Goal: Task Accomplishment & Management: Use online tool/utility

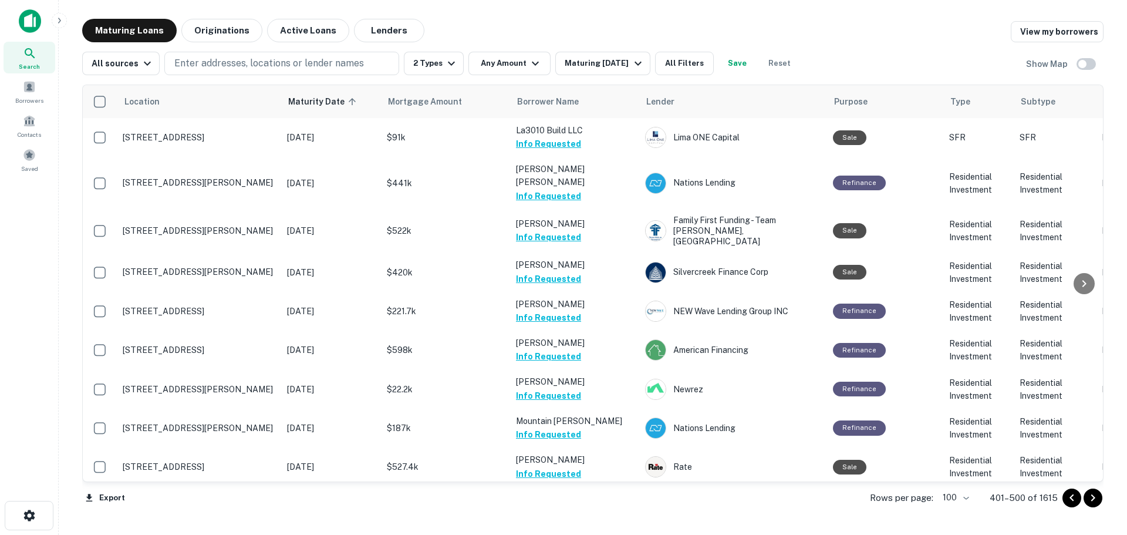
scroll to position [411, 0]
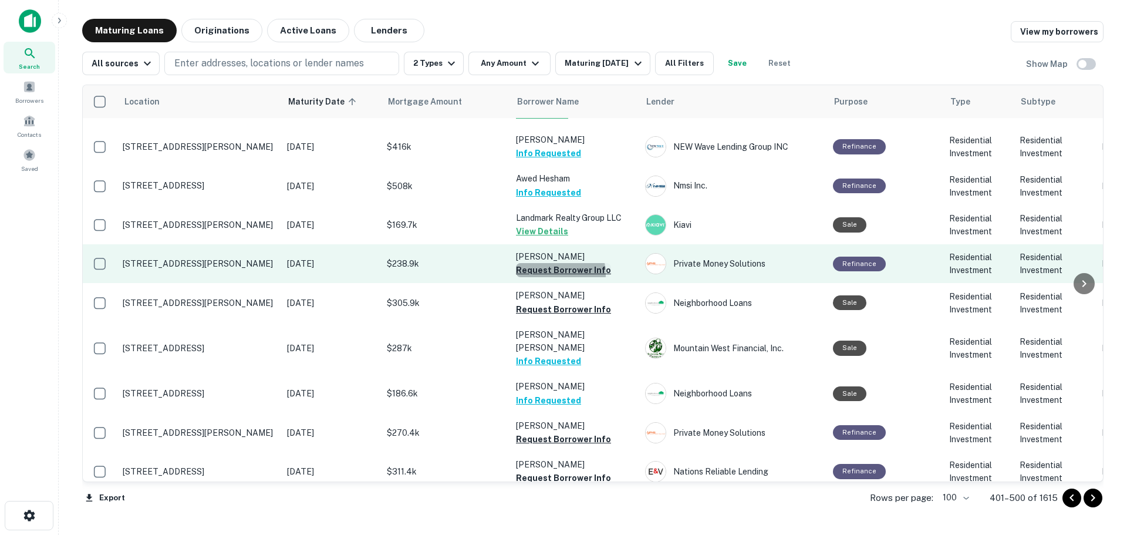
click at [552, 263] on button "Request Borrower Info" at bounding box center [563, 270] width 95 height 14
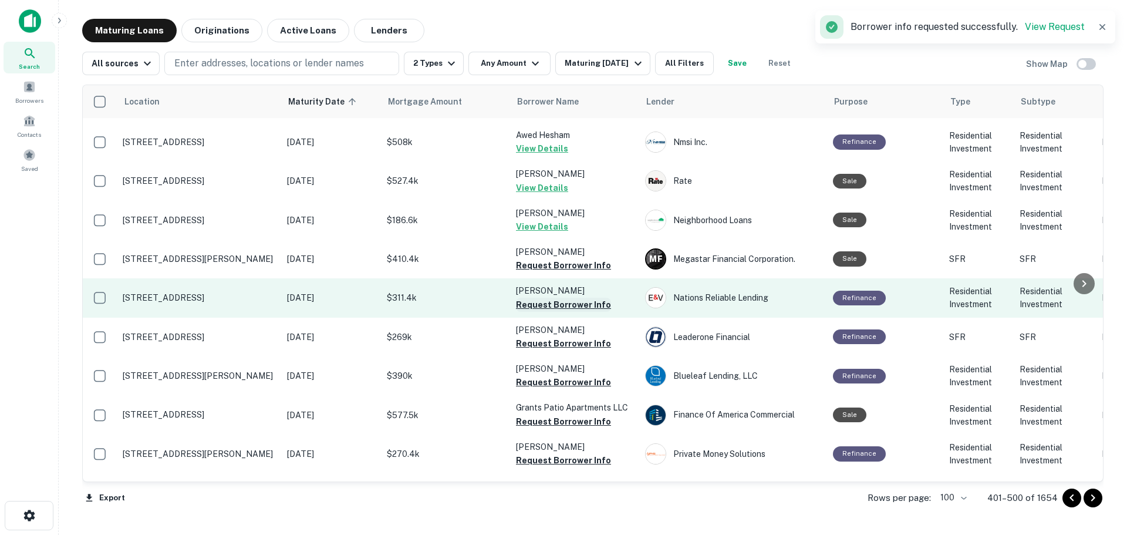
click at [569, 298] on button "Request Borrower Info" at bounding box center [563, 305] width 95 height 14
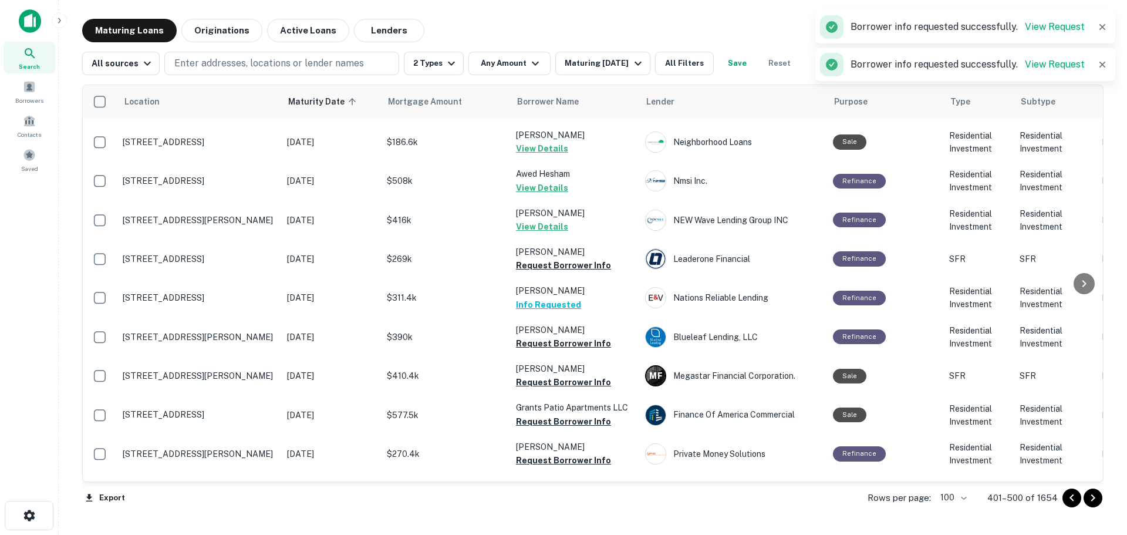
click at [574, 258] on button "Request Borrower Info" at bounding box center [563, 265] width 95 height 14
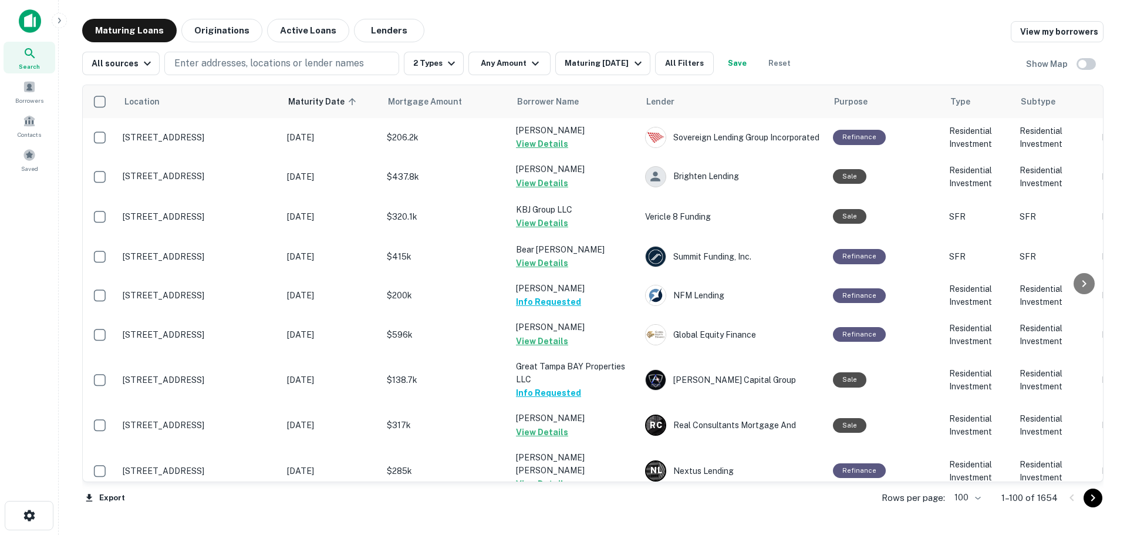
scroll to position [3576, 0]
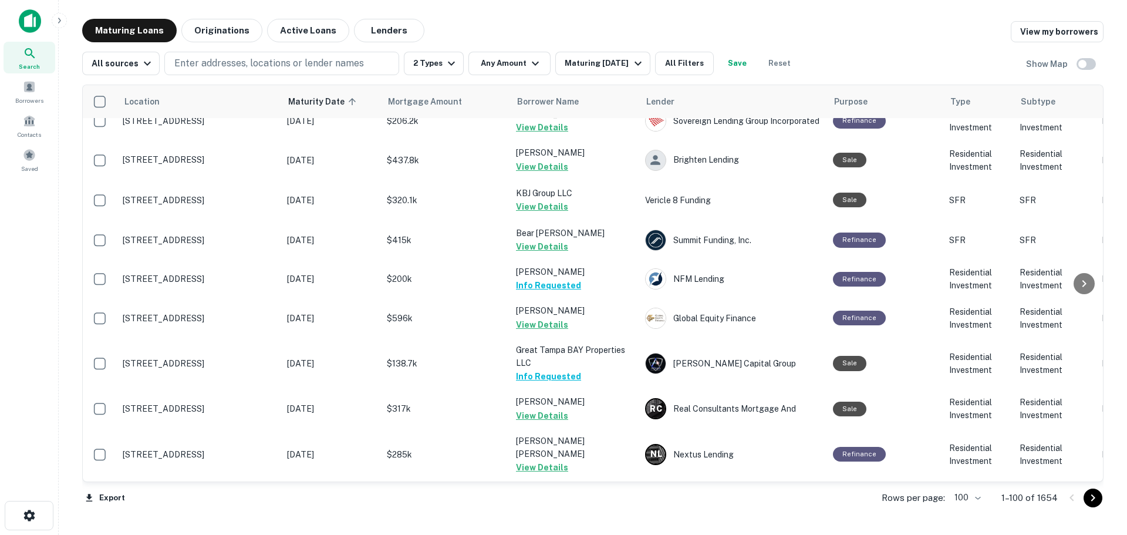
click at [1095, 497] on icon "Go to next page" at bounding box center [1093, 497] width 4 height 7
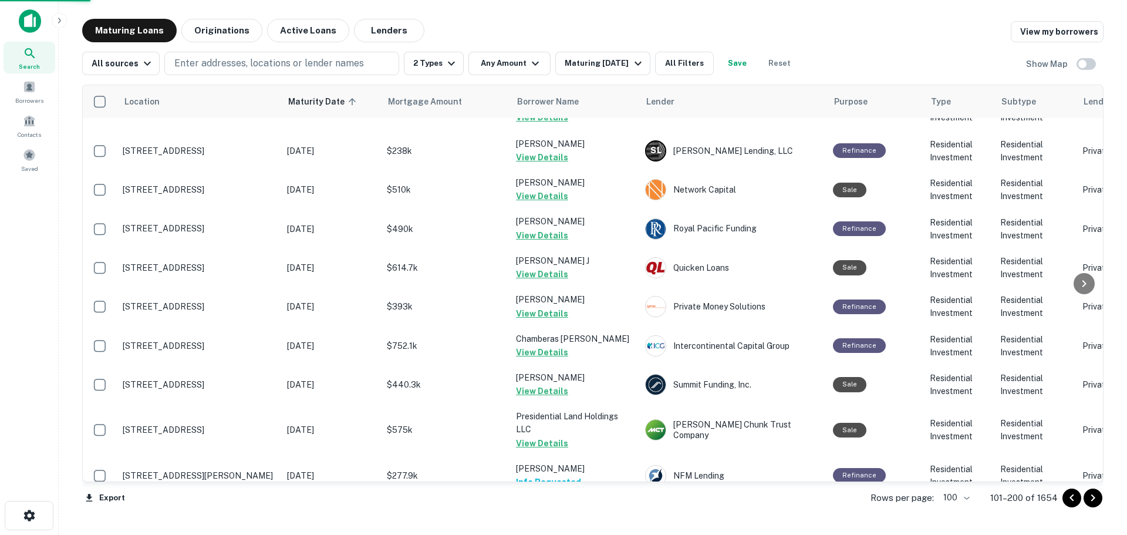
scroll to position [3576, 0]
click at [1095, 497] on icon "Go to next page" at bounding box center [1093, 497] width 4 height 7
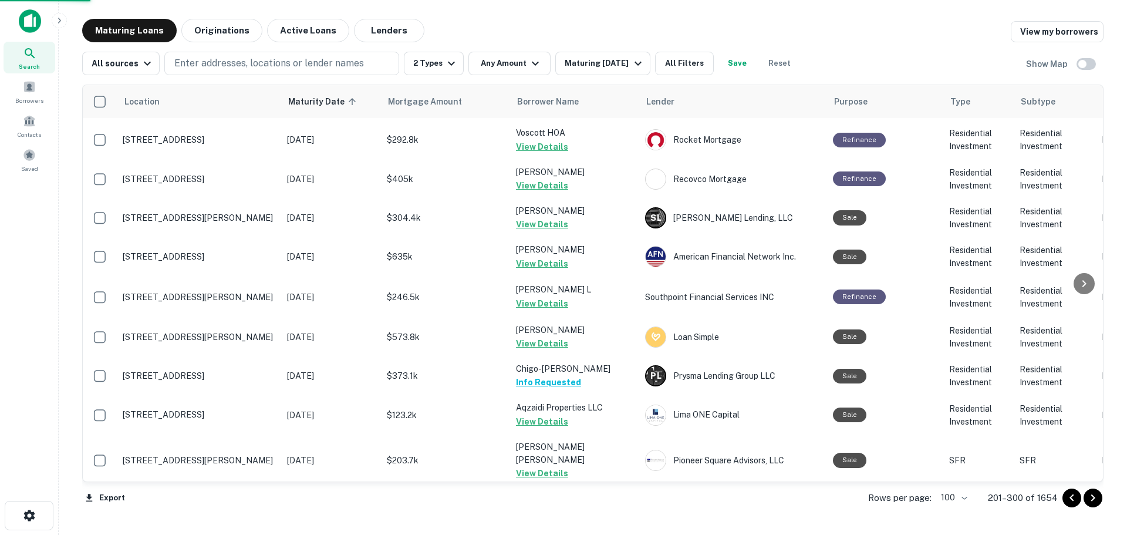
scroll to position [3576, 0]
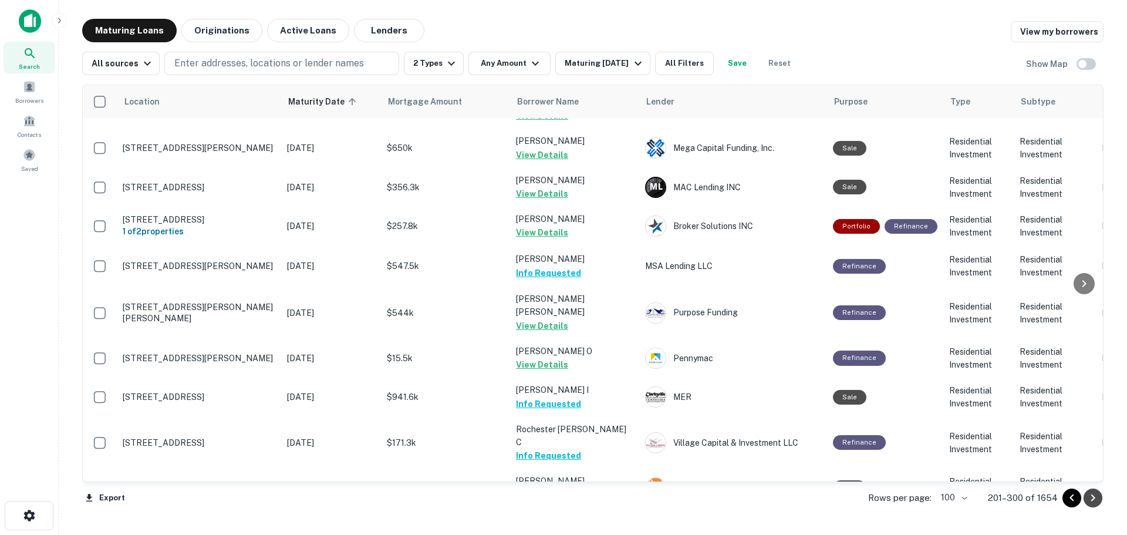
click at [1095, 497] on icon "Go to next page" at bounding box center [1093, 497] width 4 height 7
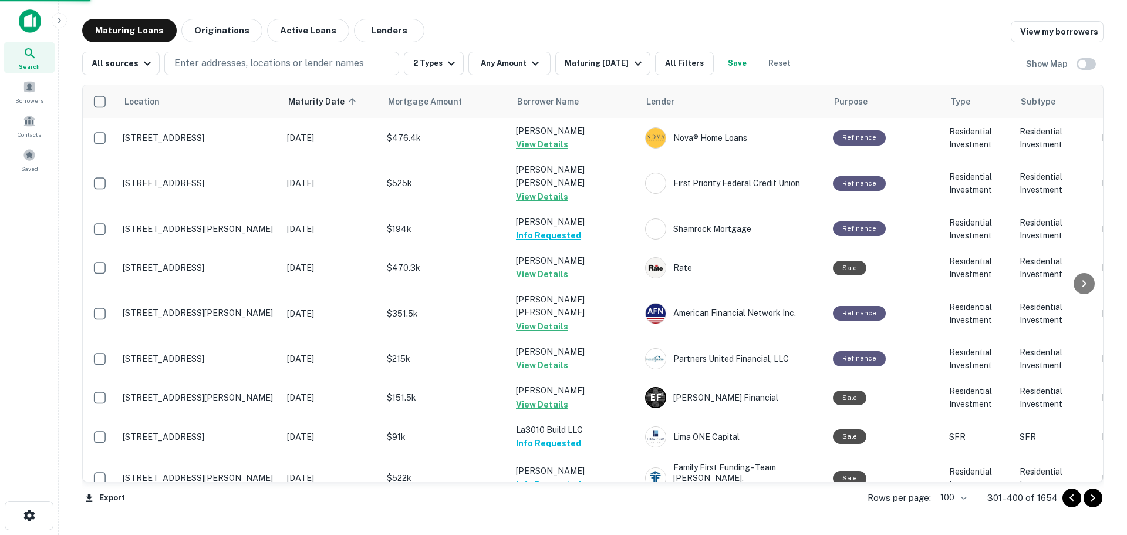
scroll to position [3550, 0]
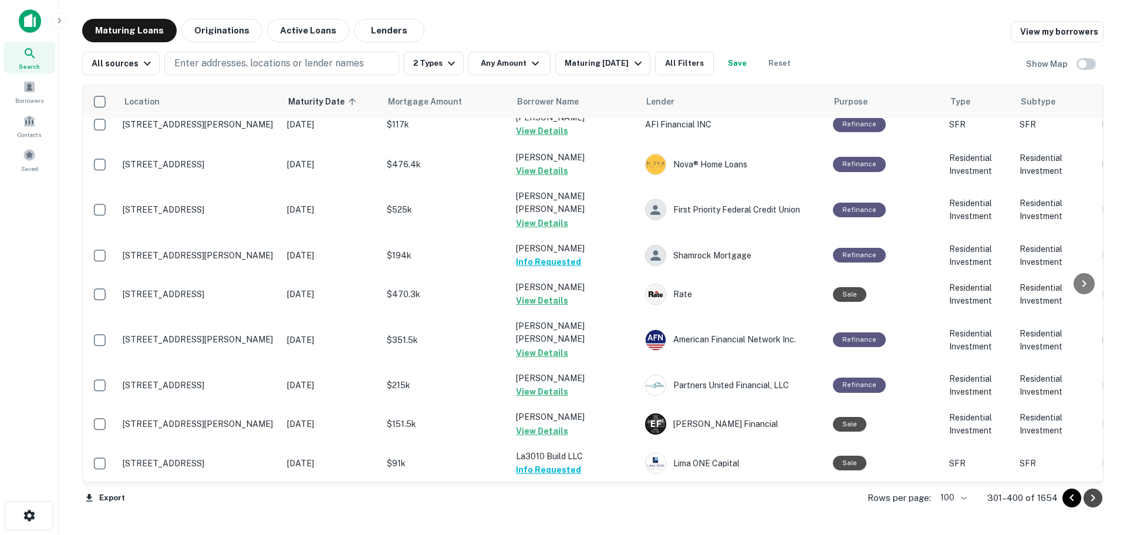
click at [1095, 497] on icon "Go to next page" at bounding box center [1093, 497] width 4 height 7
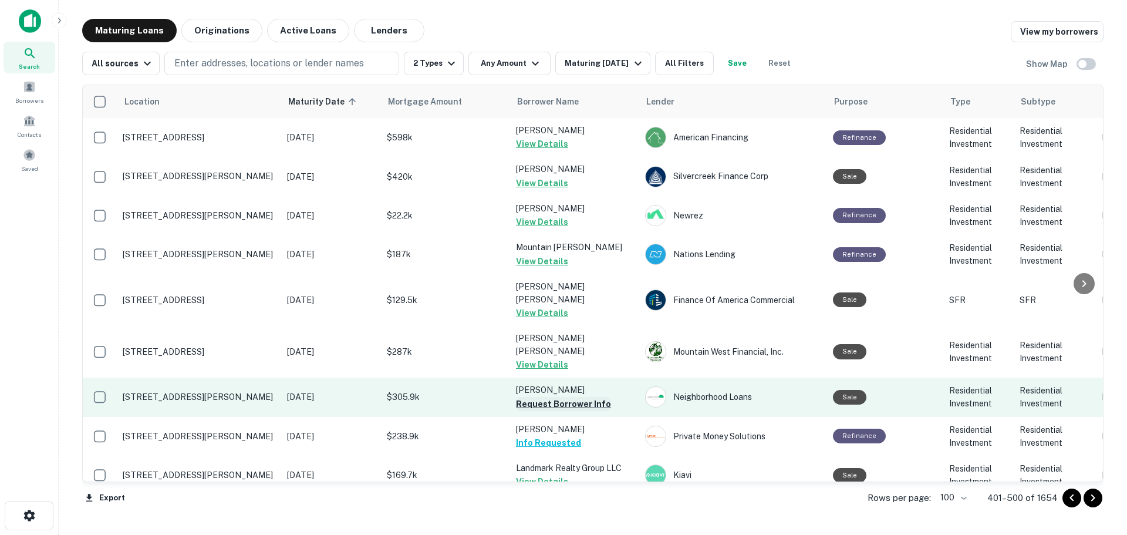
click at [578, 397] on button "Request Borrower Info" at bounding box center [563, 404] width 95 height 14
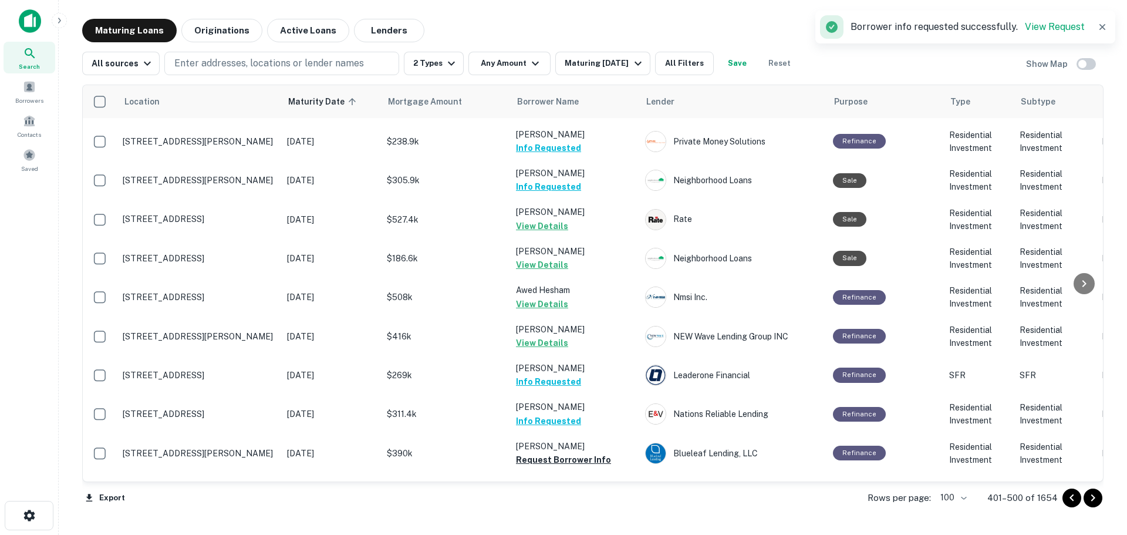
scroll to position [470, 0]
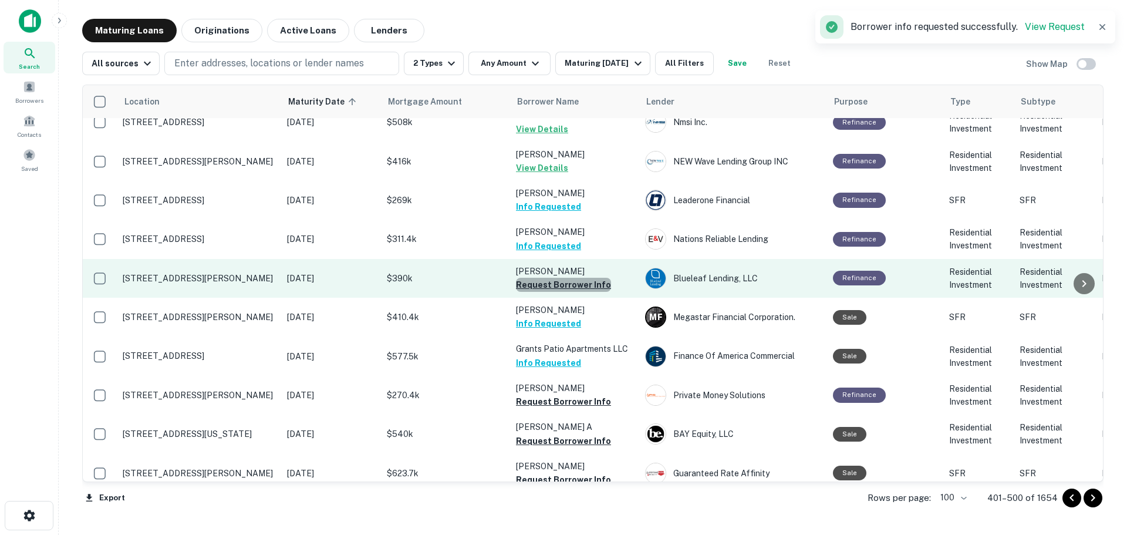
click at [586, 278] on button "Request Borrower Info" at bounding box center [563, 285] width 95 height 14
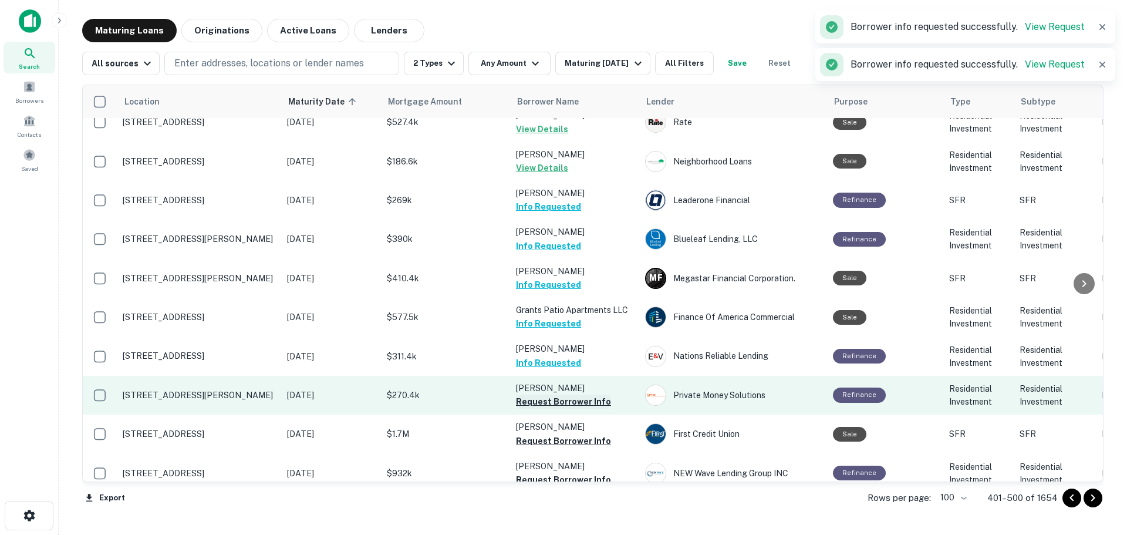
click at [596, 394] on button "Request Borrower Info" at bounding box center [563, 401] width 95 height 14
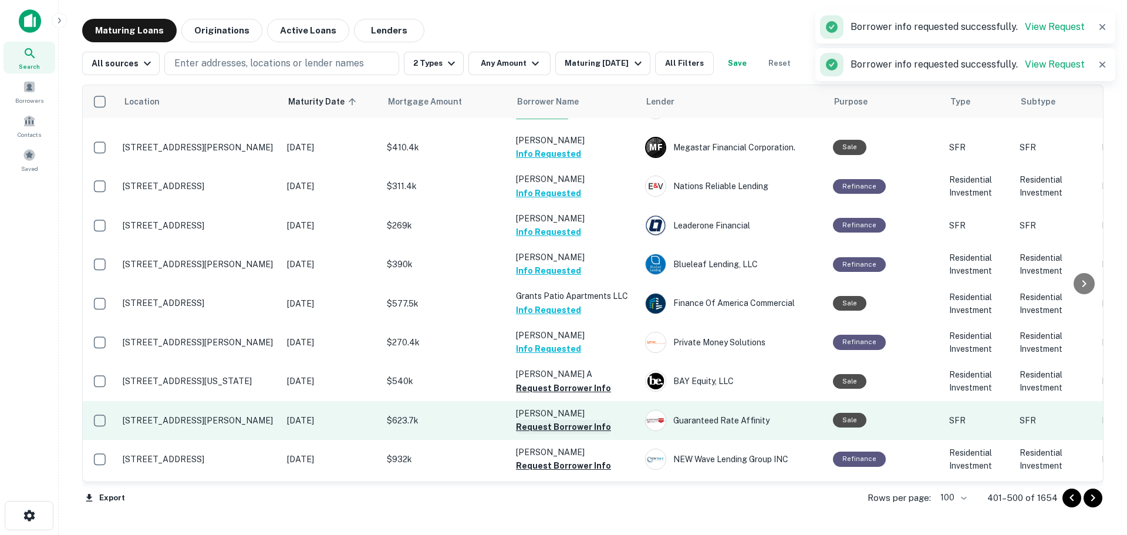
scroll to position [646, 0]
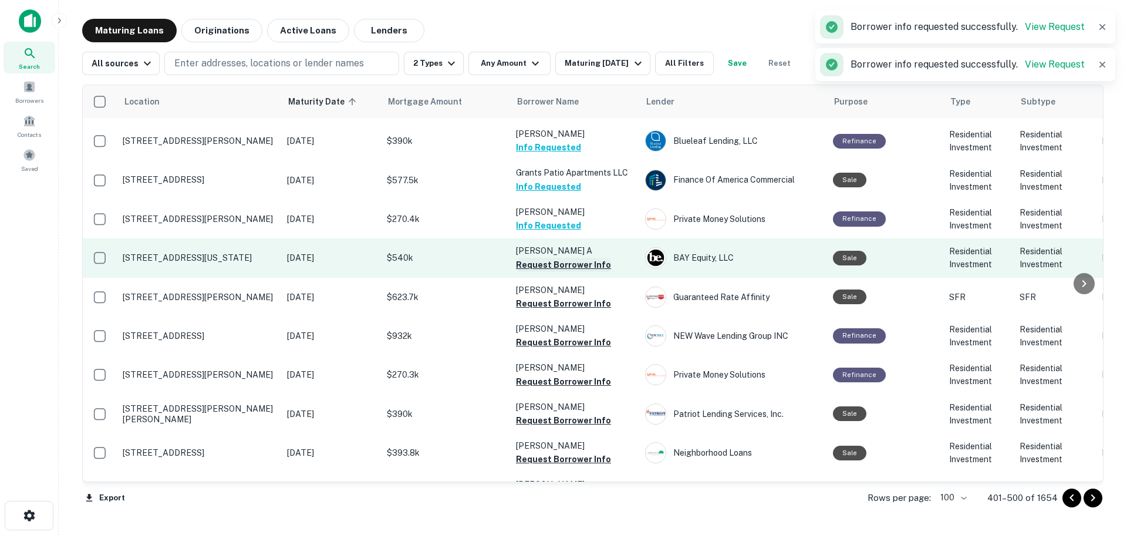
click at [599, 258] on button "Request Borrower Info" at bounding box center [563, 265] width 95 height 14
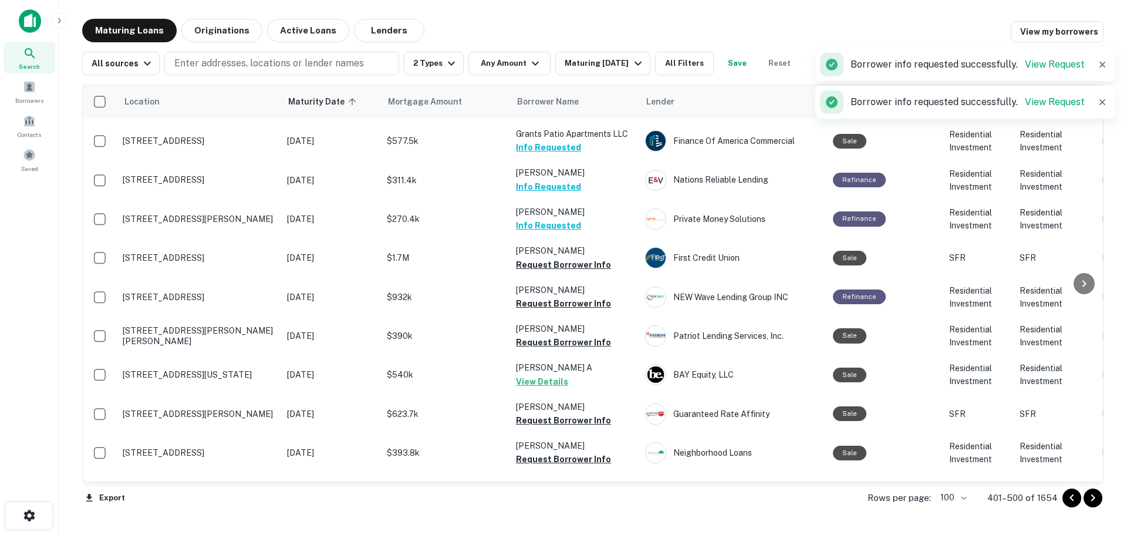
click at [593, 296] on button "Request Borrower Info" at bounding box center [563, 303] width 95 height 14
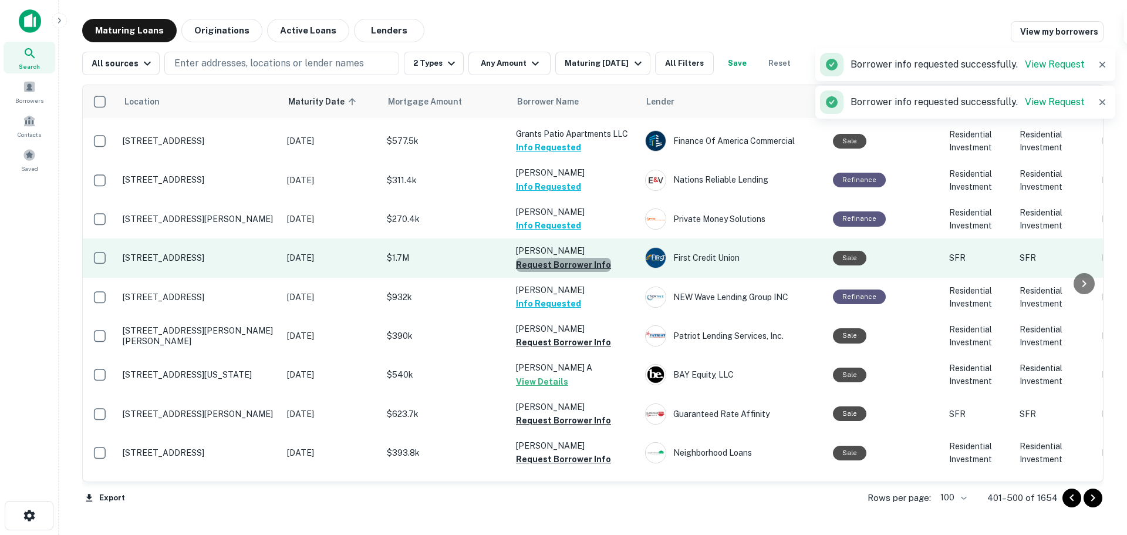
click at [595, 258] on button "Request Borrower Info" at bounding box center [563, 265] width 95 height 14
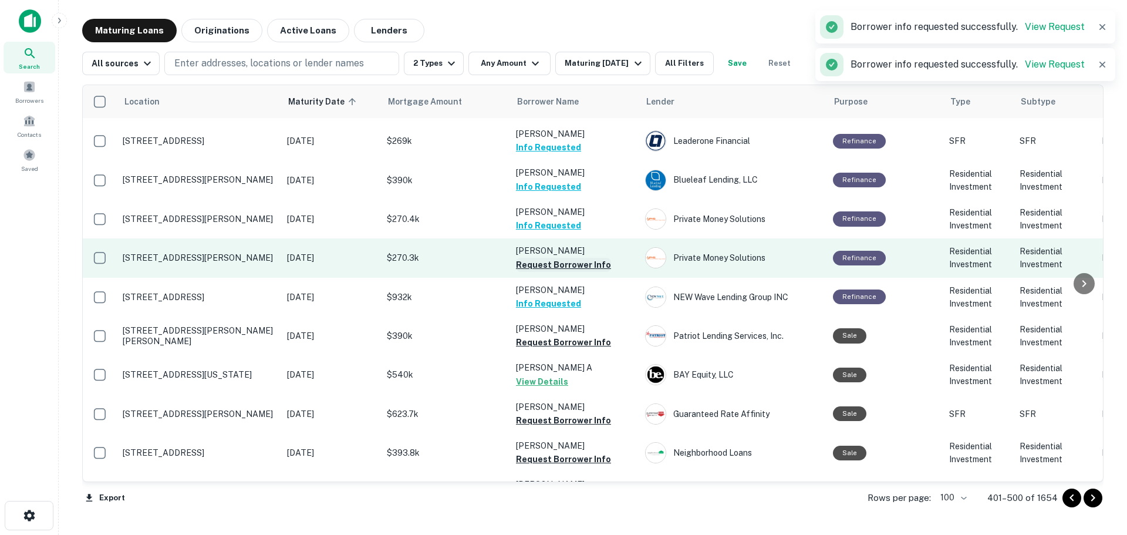
click at [595, 258] on button "Request Borrower Info" at bounding box center [563, 265] width 95 height 14
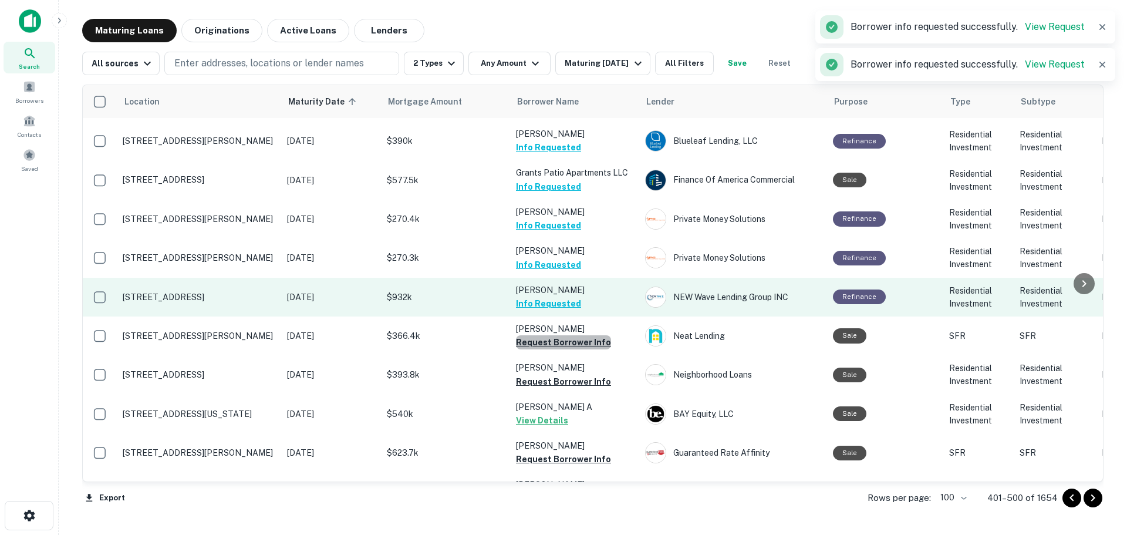
click at [589, 335] on button "Request Borrower Info" at bounding box center [563, 342] width 95 height 14
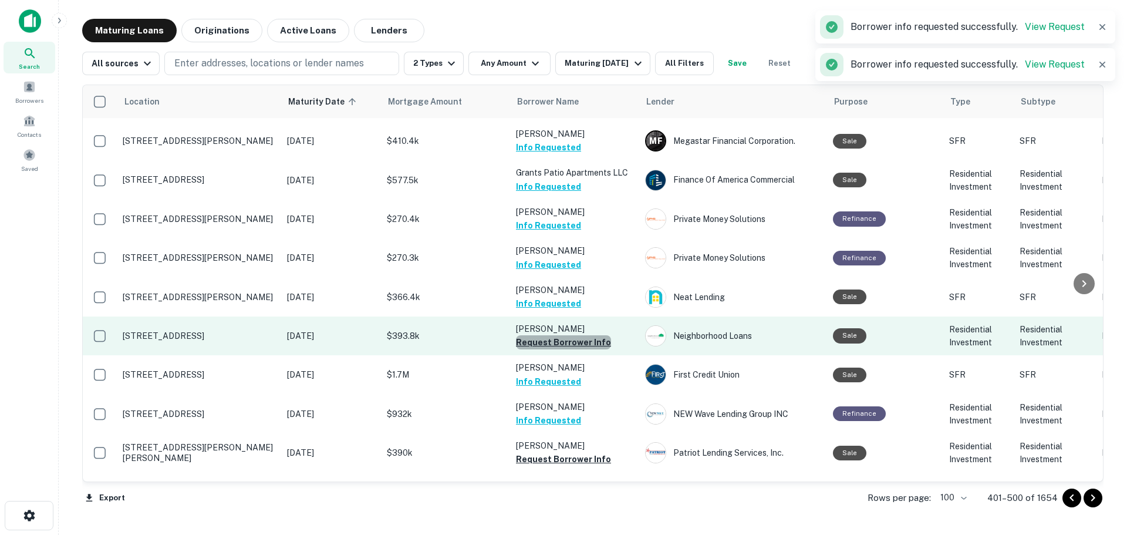
click at [597, 335] on button "Request Borrower Info" at bounding box center [563, 342] width 95 height 14
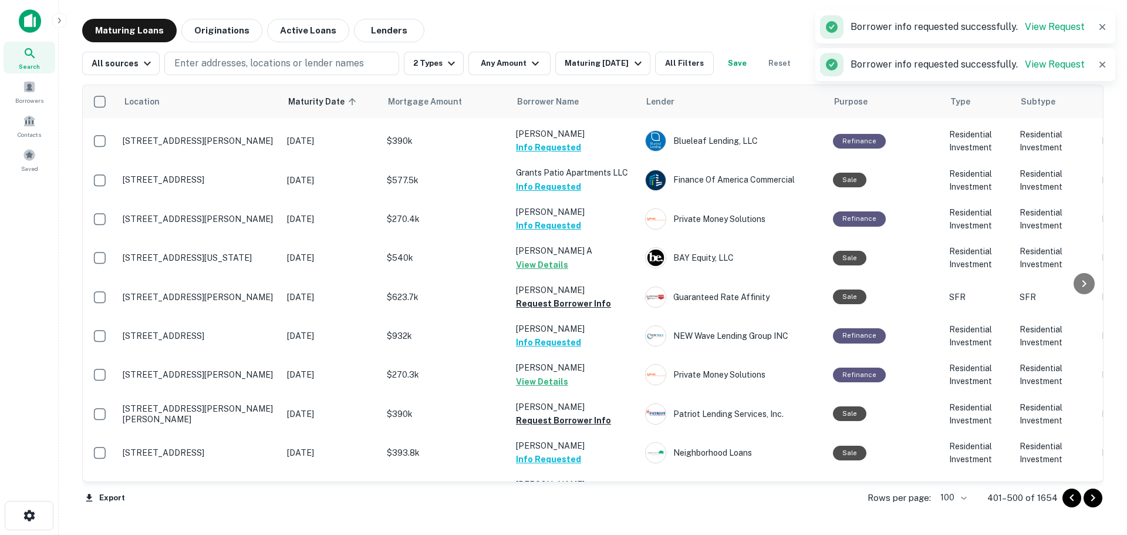
scroll to position [763, 0]
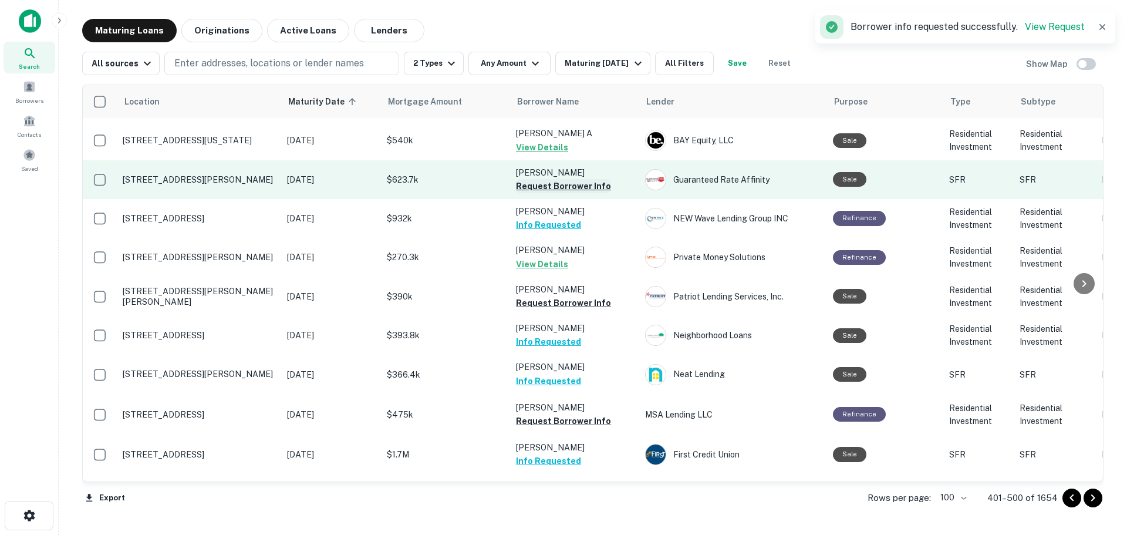
click at [592, 179] on button "Request Borrower Info" at bounding box center [563, 186] width 95 height 14
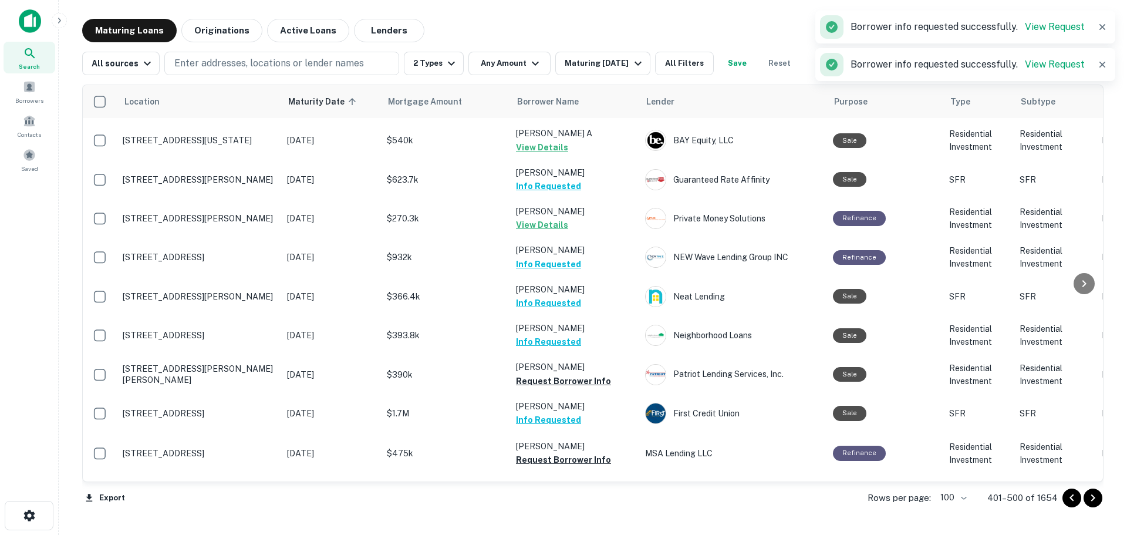
click at [596, 277] on td "[PERSON_NAME] Info Requested" at bounding box center [574, 296] width 129 height 39
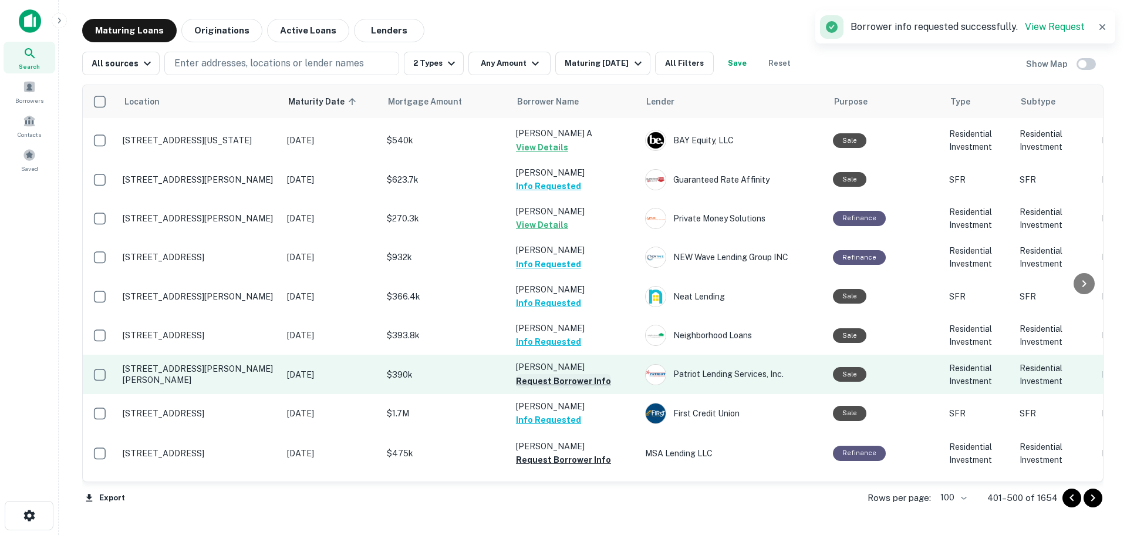
click at [579, 374] on button "Request Borrower Info" at bounding box center [563, 381] width 95 height 14
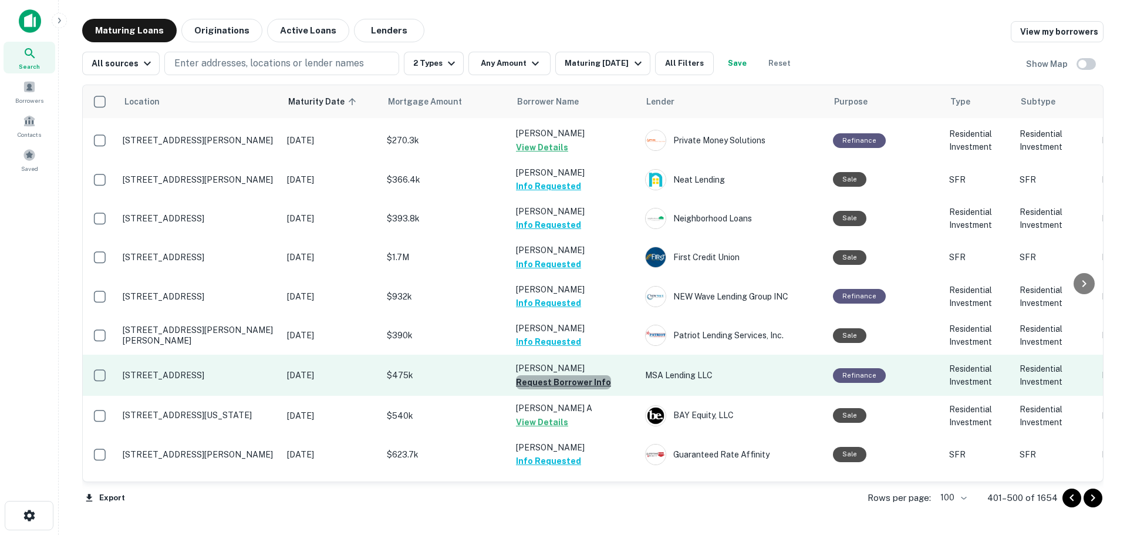
click at [595, 375] on button "Request Borrower Info" at bounding box center [563, 382] width 95 height 14
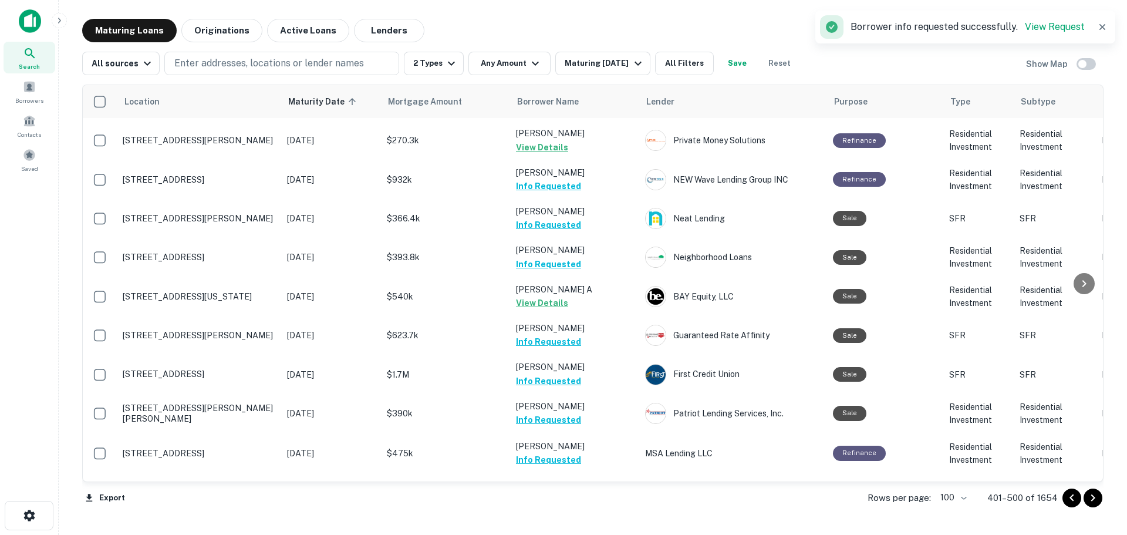
scroll to position [939, 0]
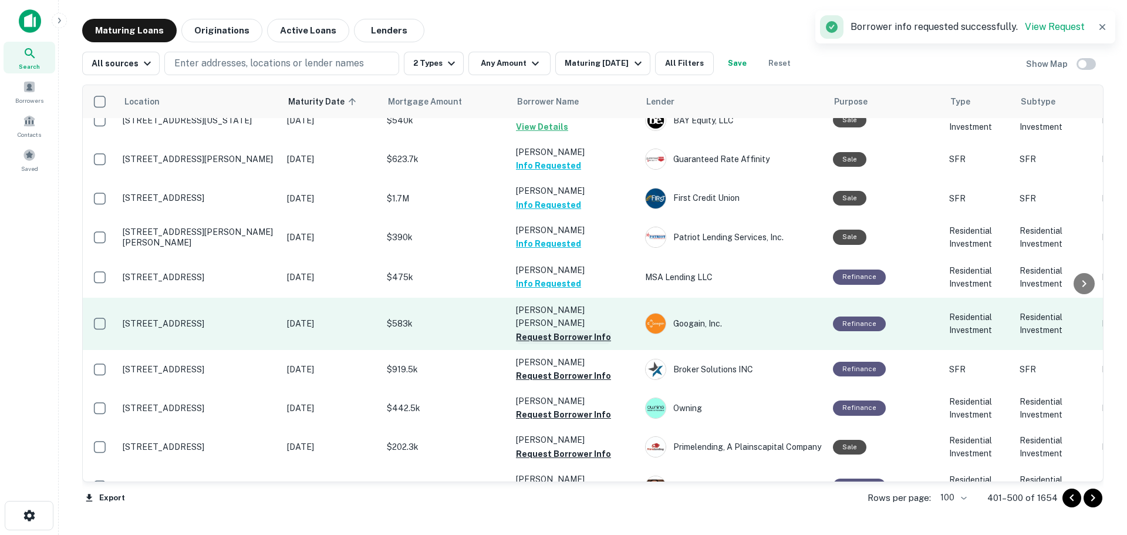
click at [576, 330] on button "Request Borrower Info" at bounding box center [563, 337] width 95 height 14
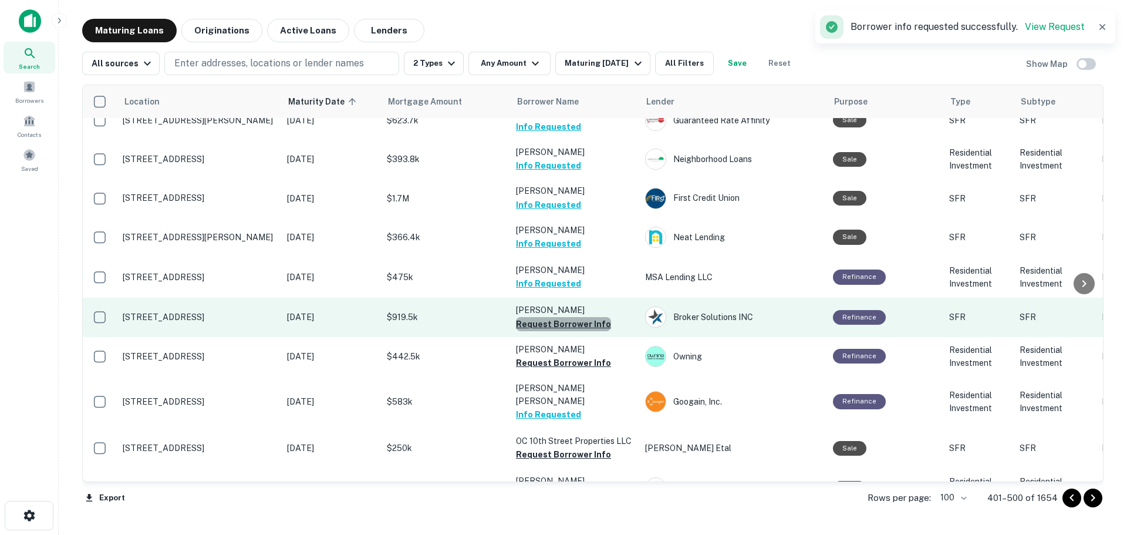
click at [595, 317] on button "Request Borrower Info" at bounding box center [563, 324] width 95 height 14
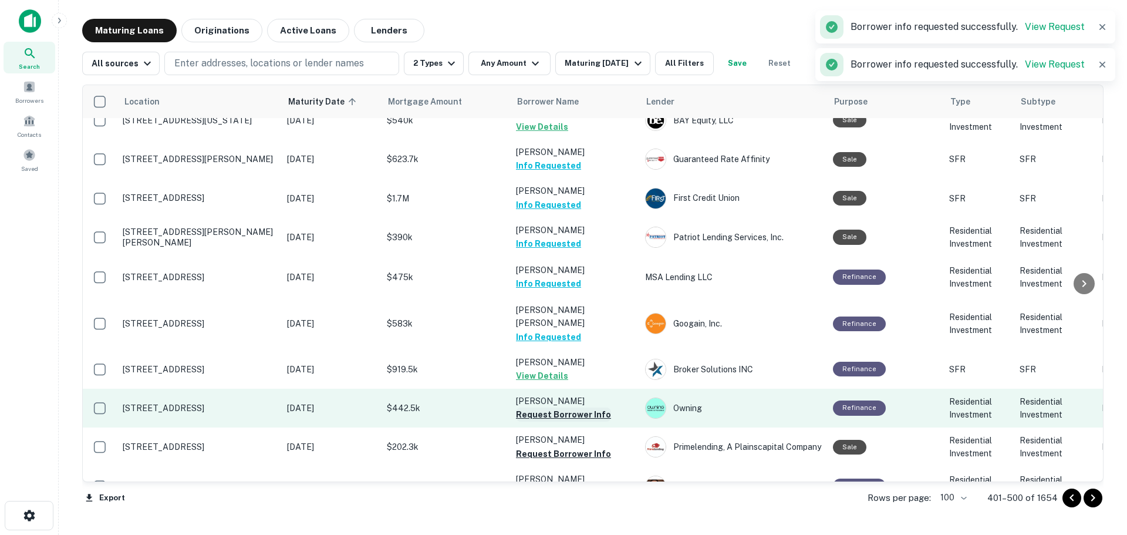
click at [595, 407] on button "Request Borrower Info" at bounding box center [563, 414] width 95 height 14
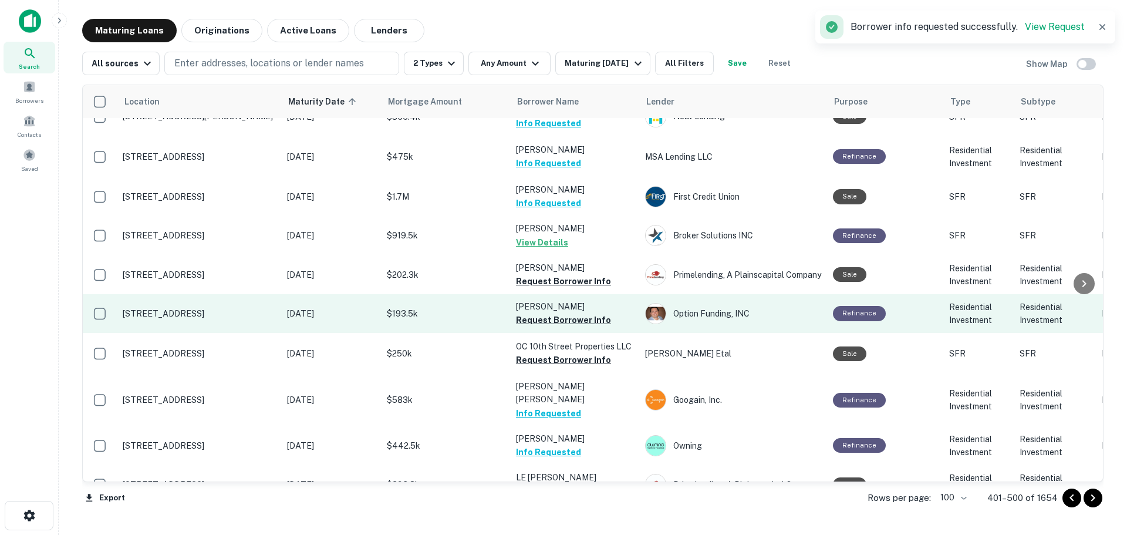
scroll to position [998, 0]
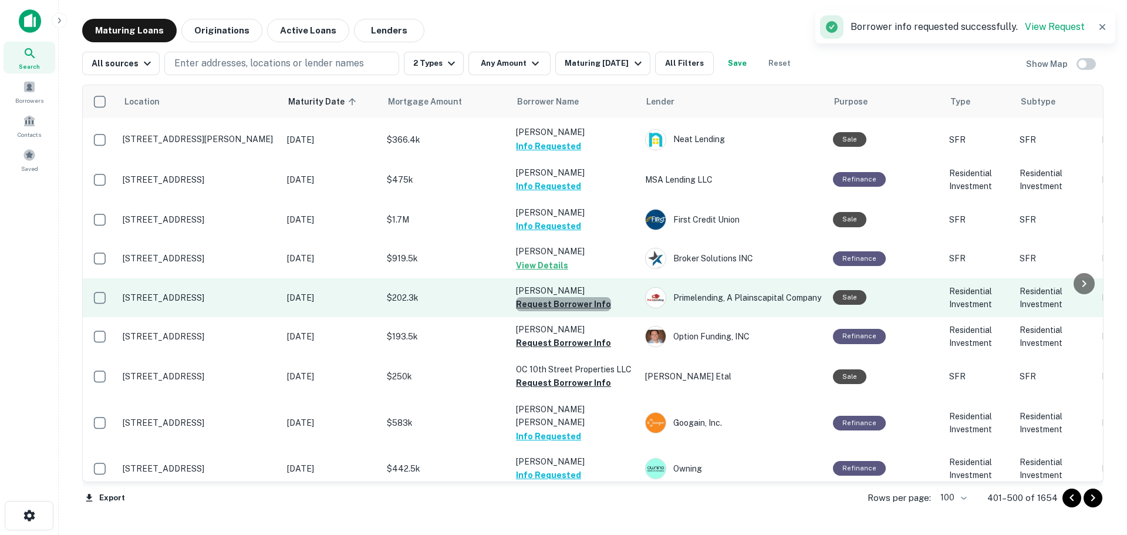
click at [592, 297] on button "Request Borrower Info" at bounding box center [563, 304] width 95 height 14
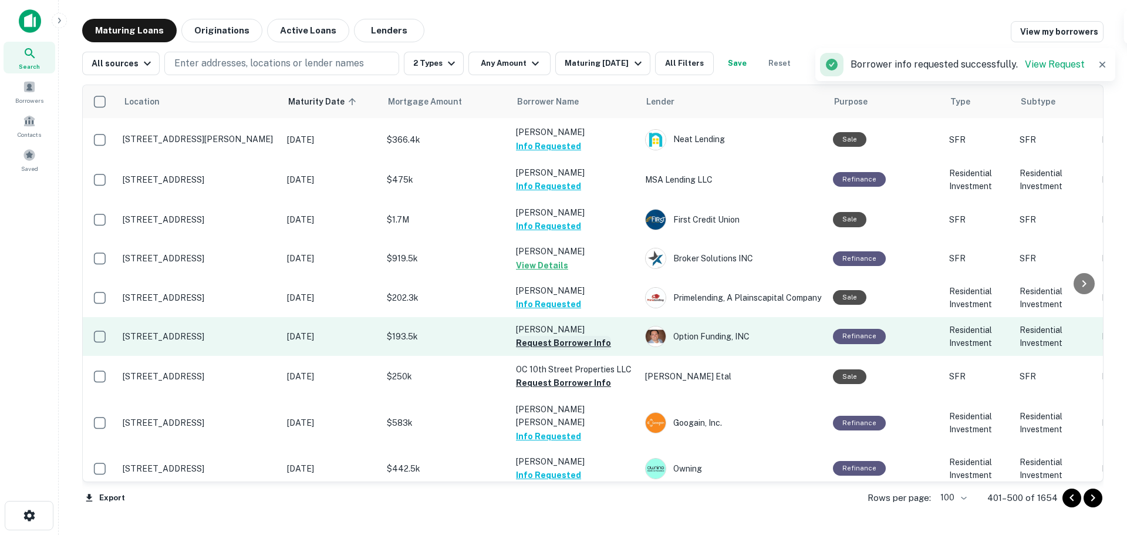
click at [595, 336] on button "Request Borrower Info" at bounding box center [563, 343] width 95 height 14
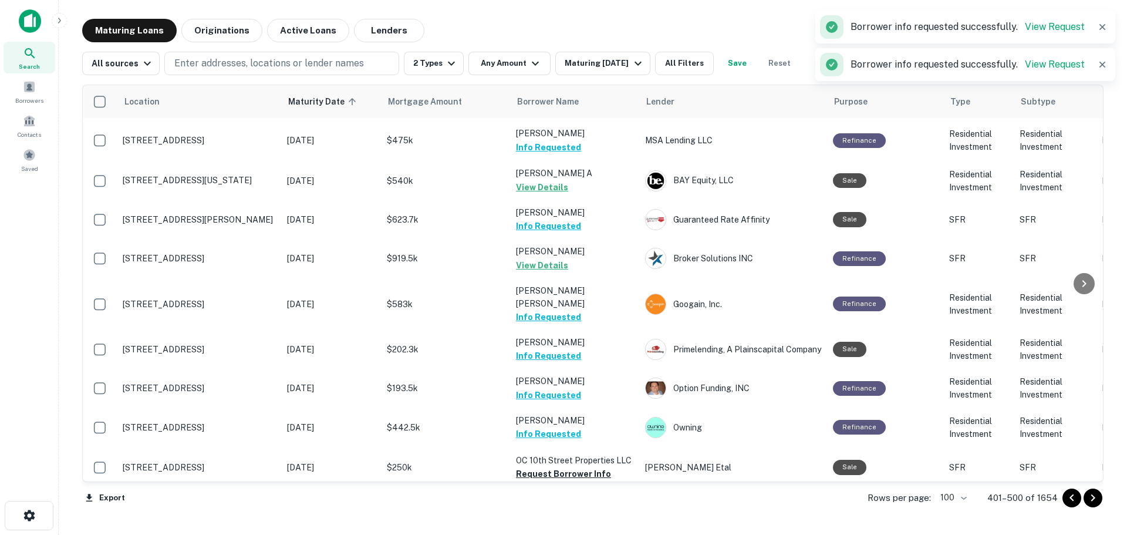
click at [592, 369] on td "[PERSON_NAME] Info Requested" at bounding box center [574, 388] width 129 height 39
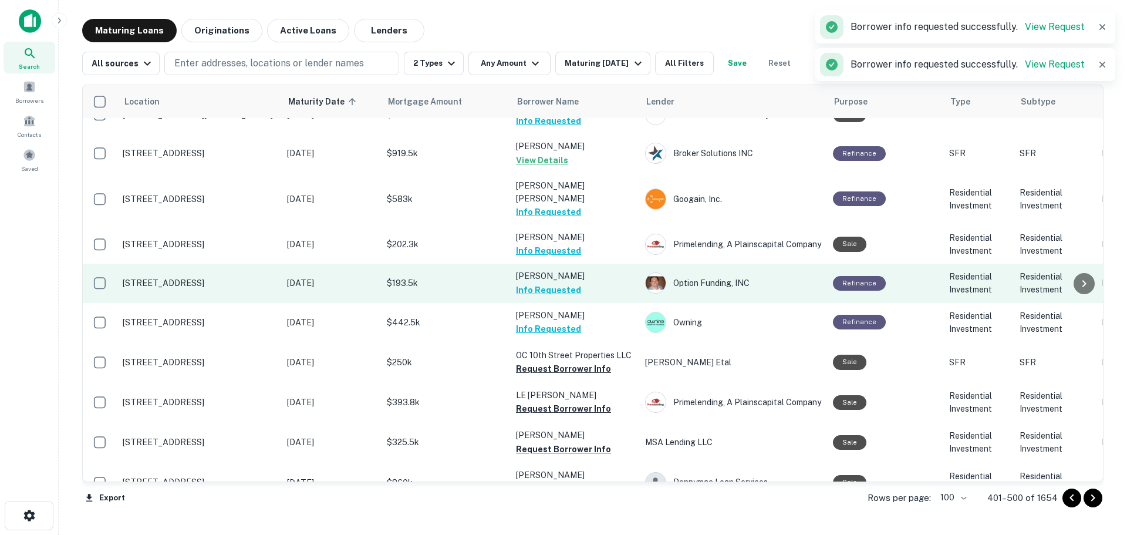
scroll to position [1115, 0]
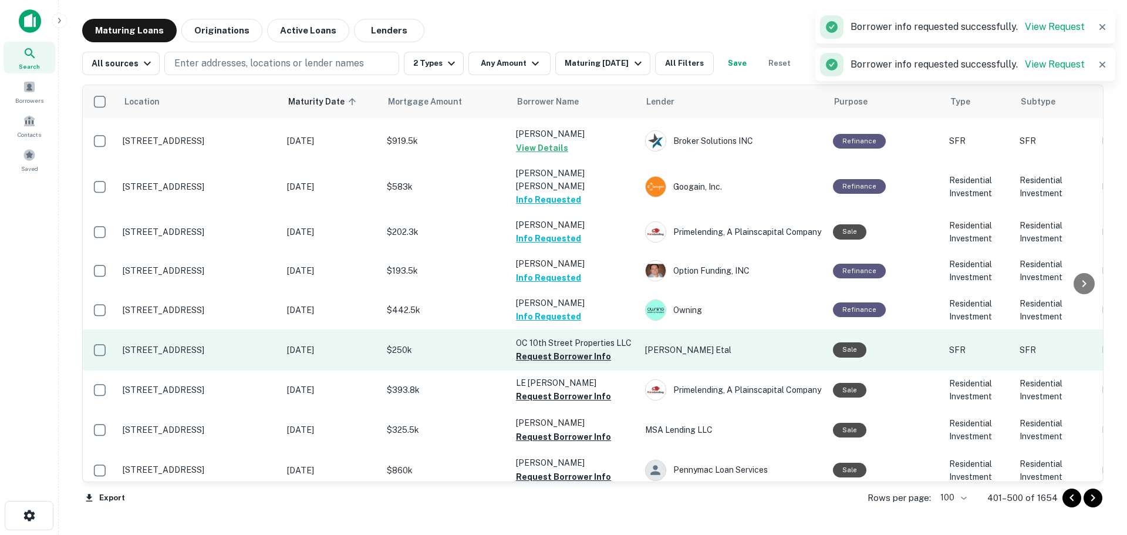
click at [593, 349] on button "Request Borrower Info" at bounding box center [563, 356] width 95 height 14
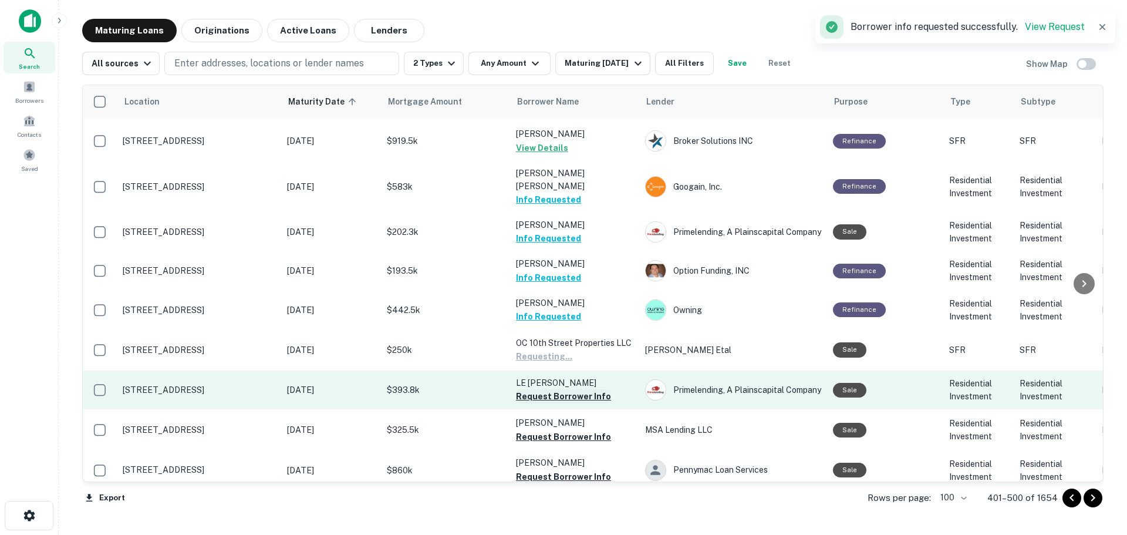
click at [587, 389] on button "Request Borrower Info" at bounding box center [563, 396] width 95 height 14
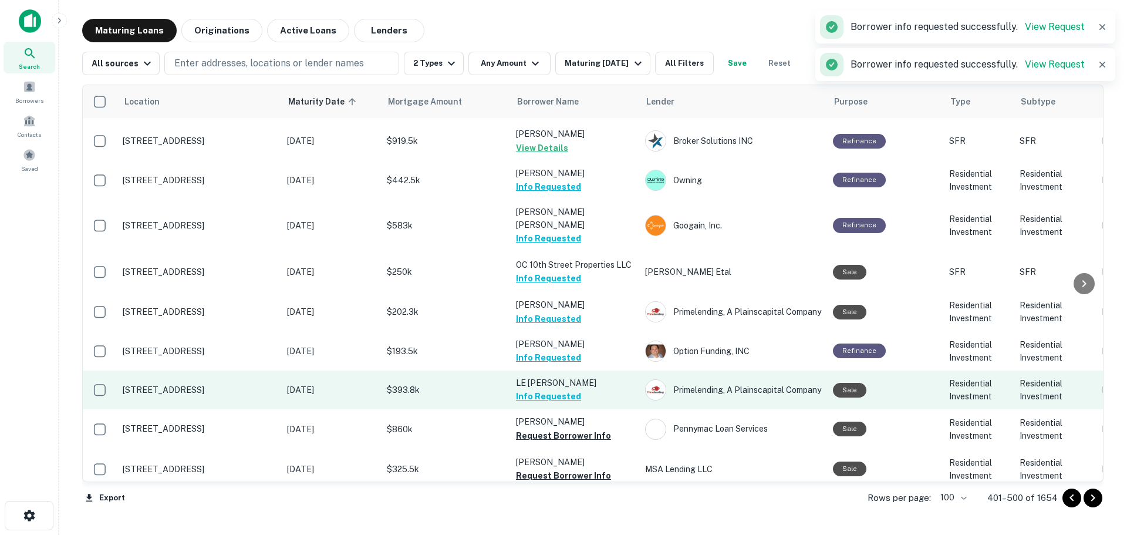
scroll to position [1174, 0]
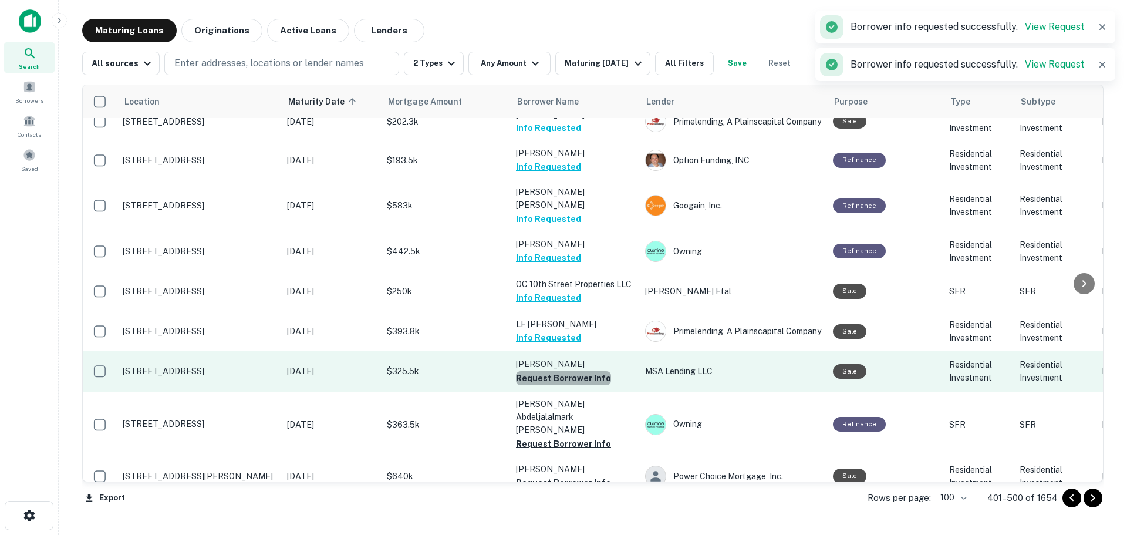
click at [584, 371] on button "Request Borrower Info" at bounding box center [563, 378] width 95 height 14
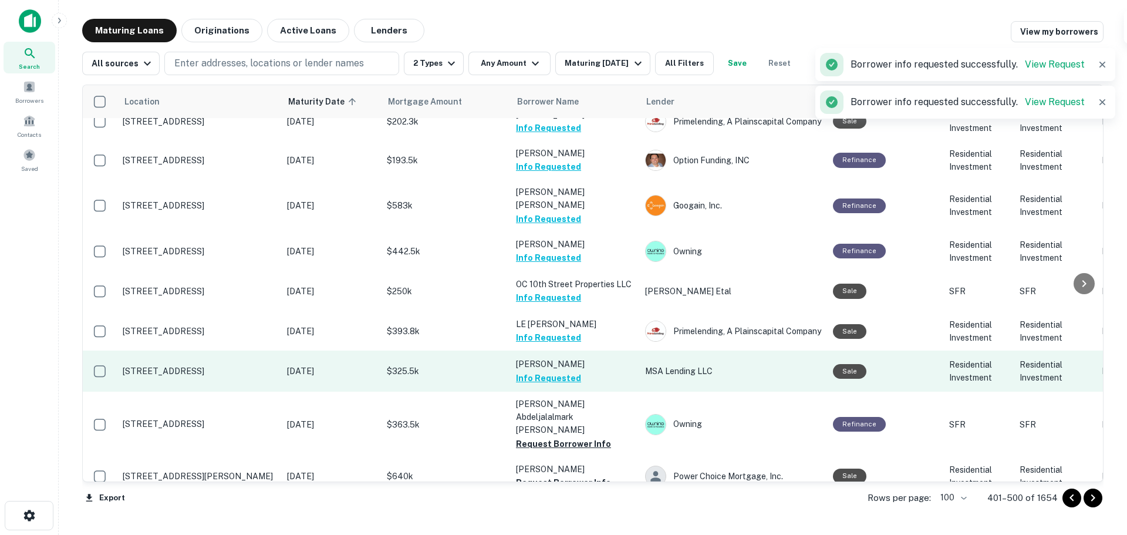
scroll to position [1291, 0]
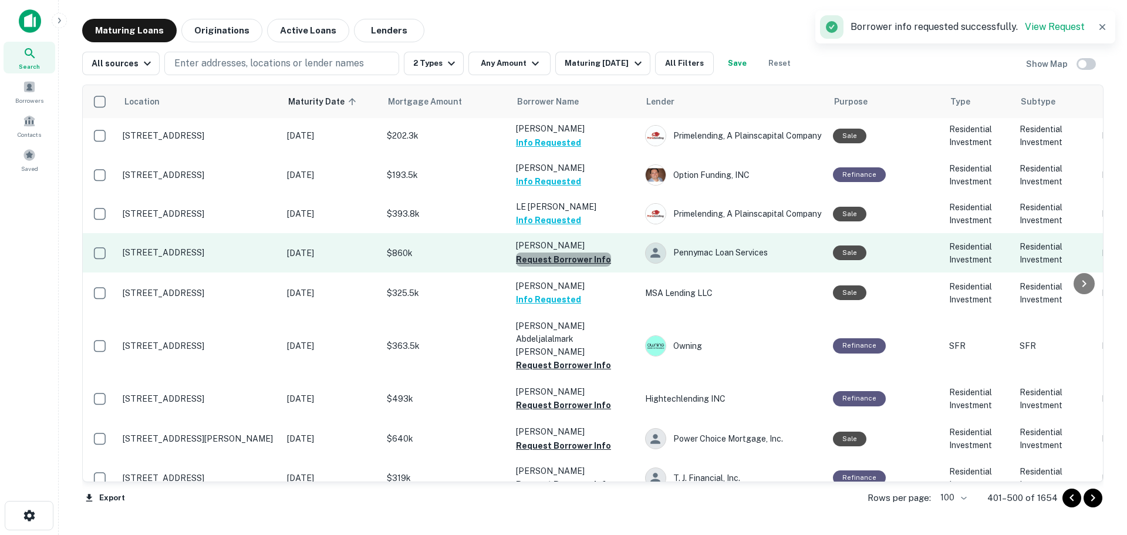
click at [584, 252] on button "Request Borrower Info" at bounding box center [563, 259] width 95 height 14
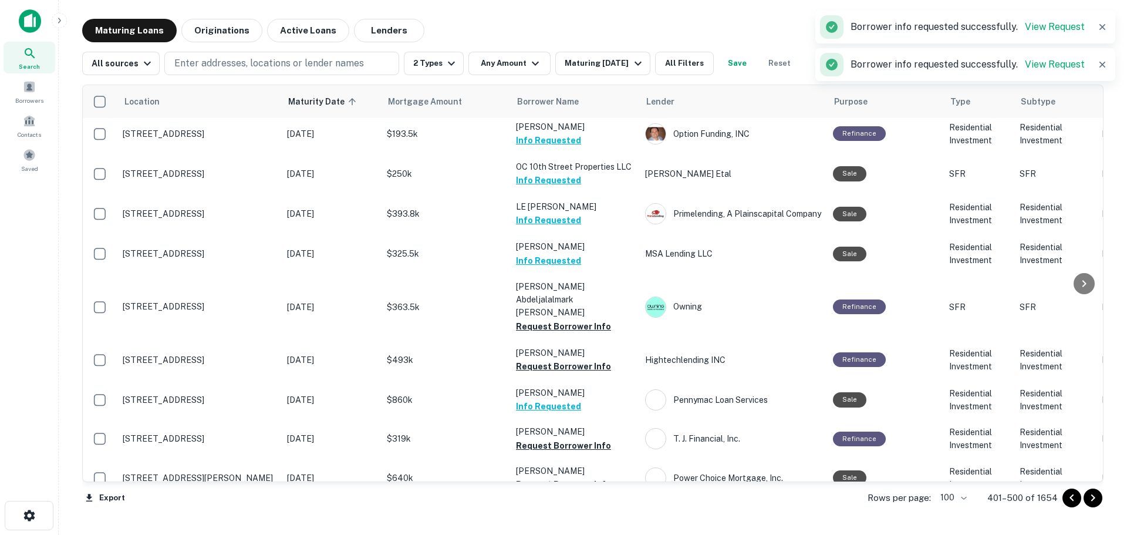
click at [584, 359] on button "Request Borrower Info" at bounding box center [563, 366] width 95 height 14
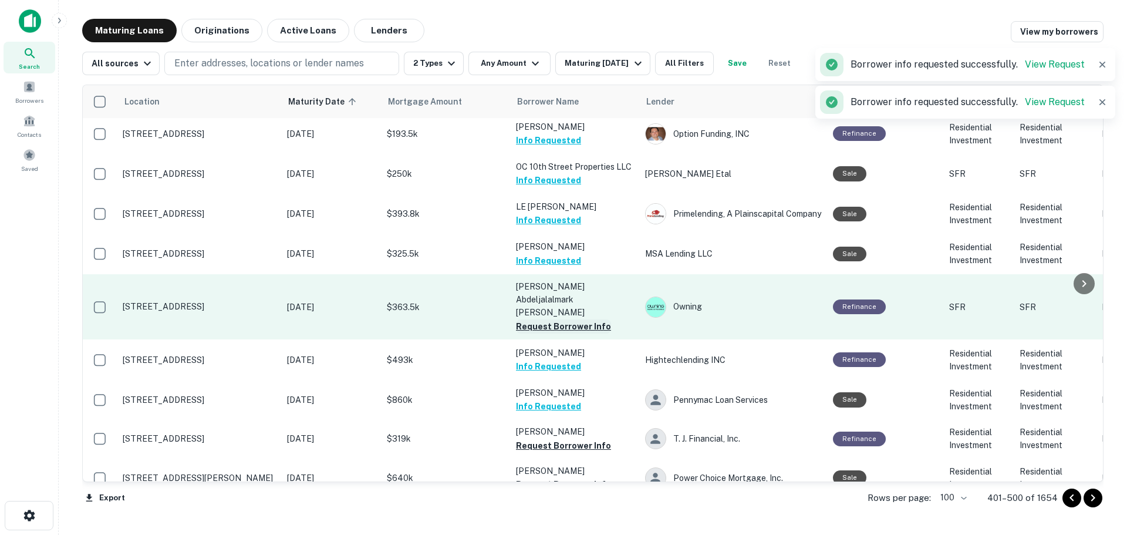
click at [590, 339] on td "[PERSON_NAME] Info Requested" at bounding box center [574, 359] width 129 height 41
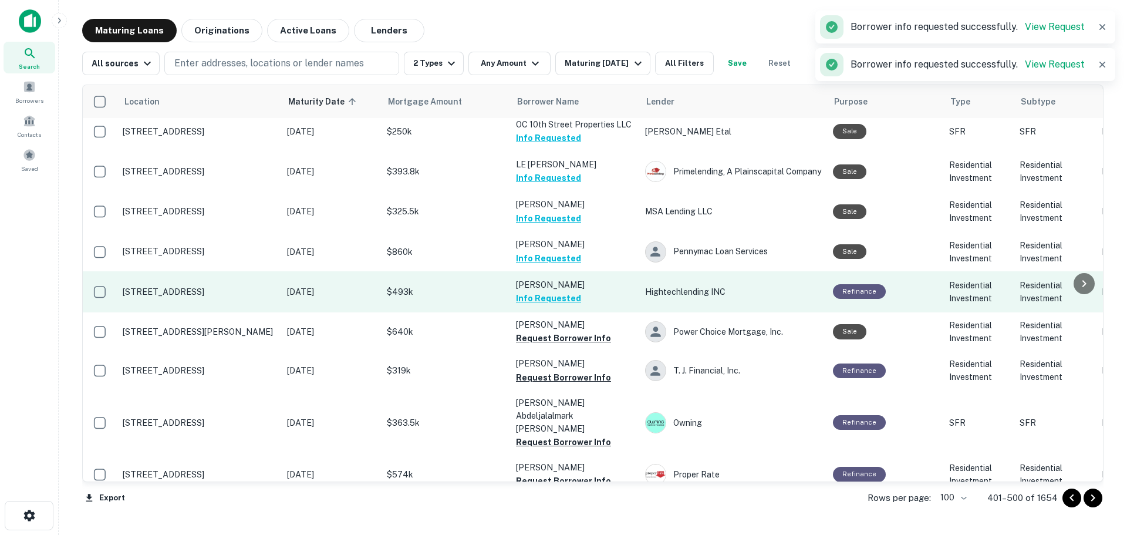
scroll to position [1350, 0]
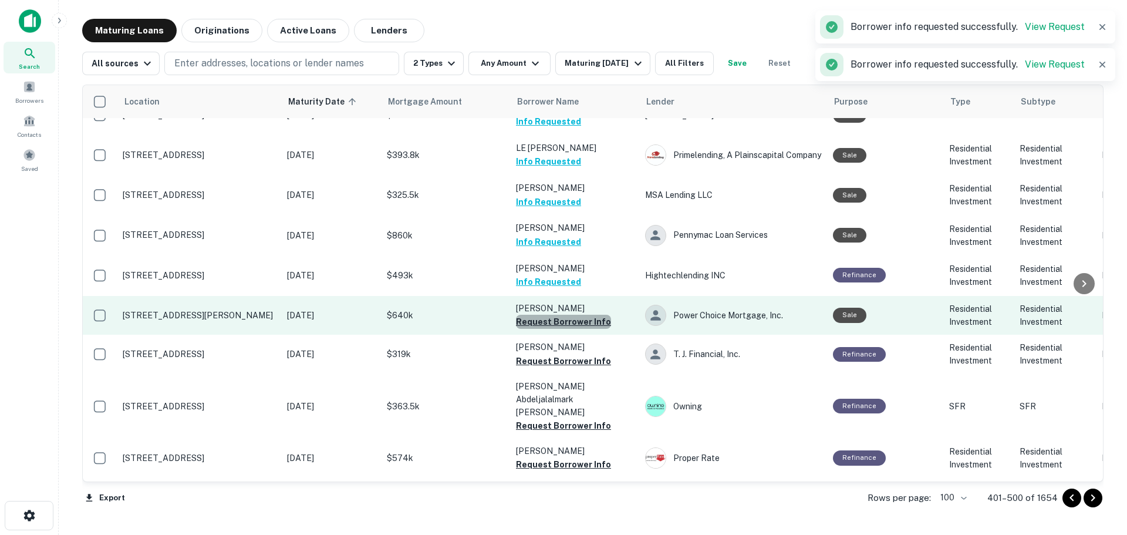
click at [600, 315] on button "Request Borrower Info" at bounding box center [563, 322] width 95 height 14
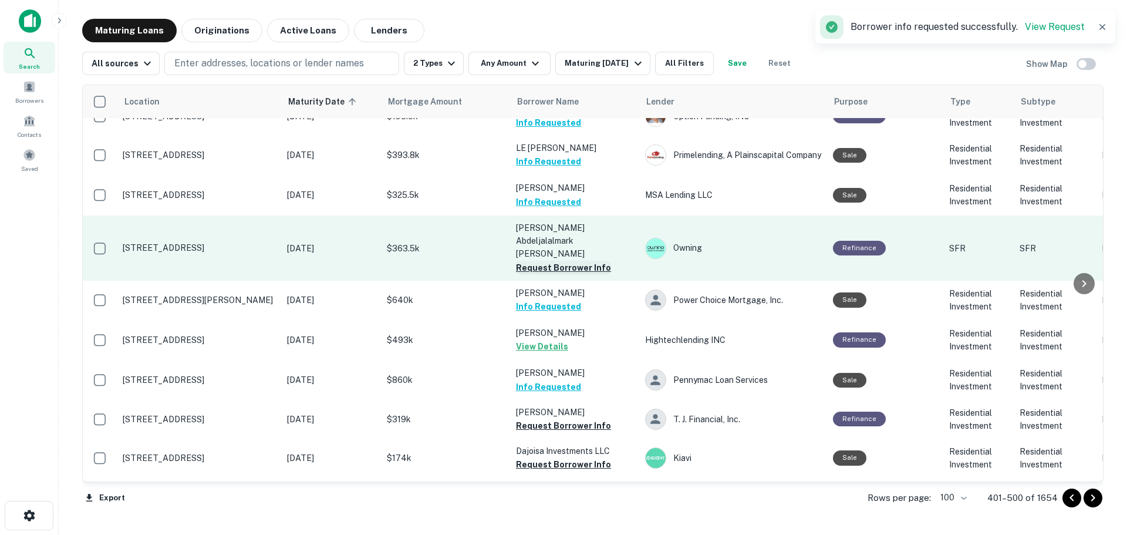
click at [596, 261] on button "Request Borrower Info" at bounding box center [563, 268] width 95 height 14
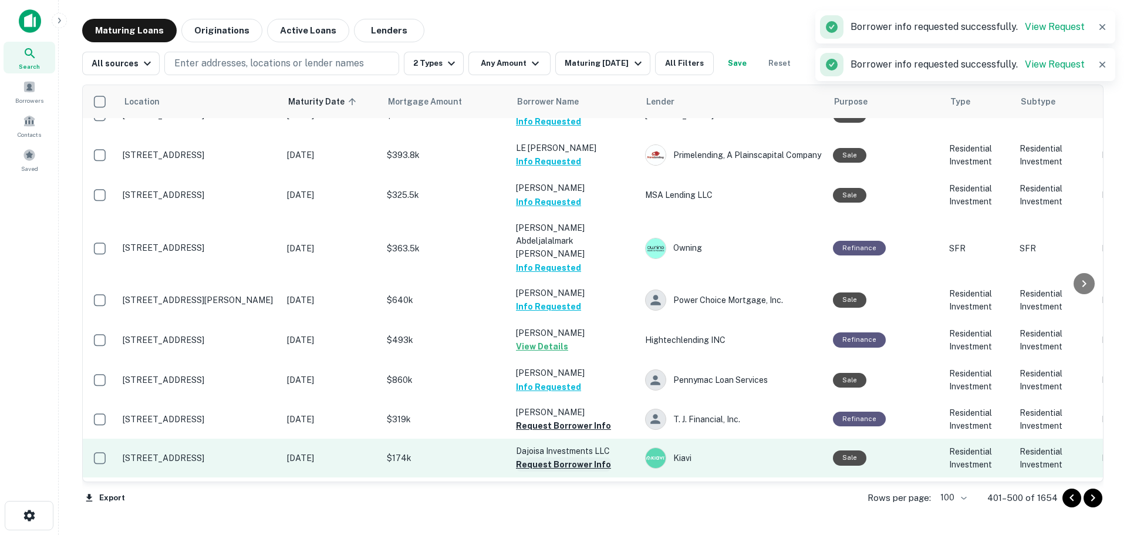
scroll to position [1467, 0]
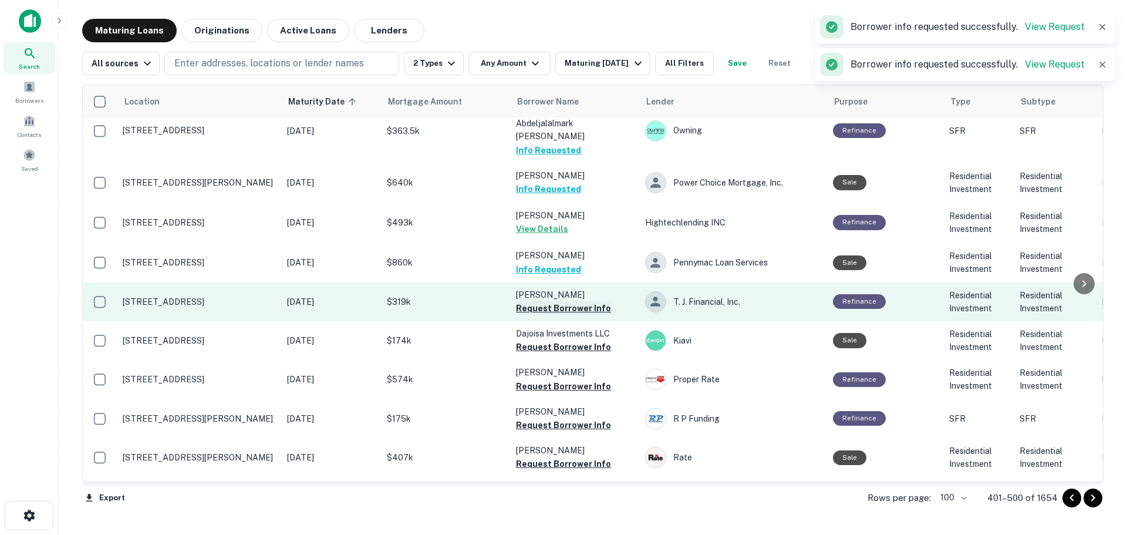
click at [585, 301] on button "Request Borrower Info" at bounding box center [563, 308] width 95 height 14
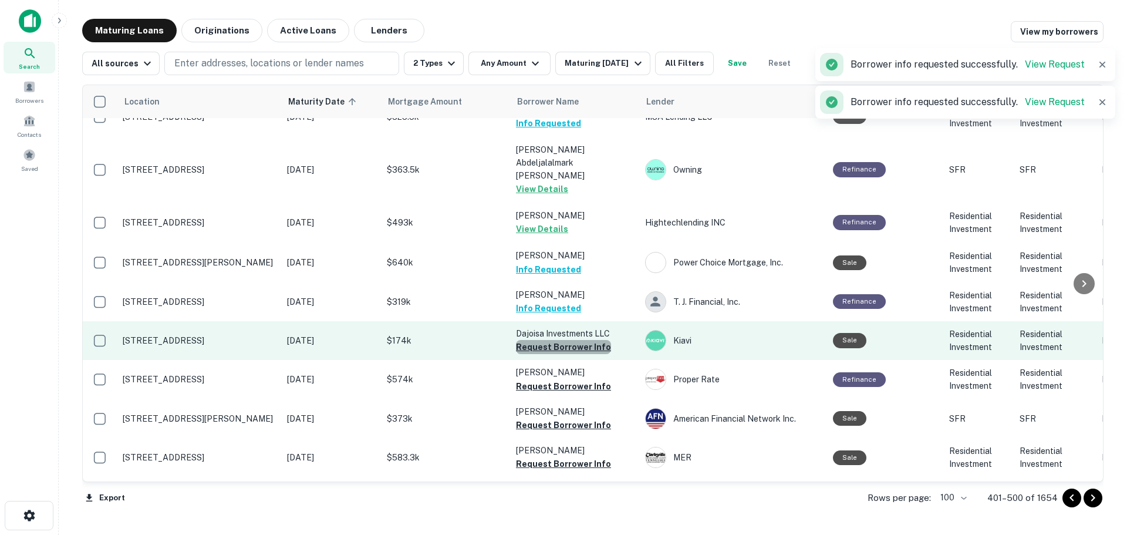
click at [586, 340] on button "Request Borrower Info" at bounding box center [563, 347] width 95 height 14
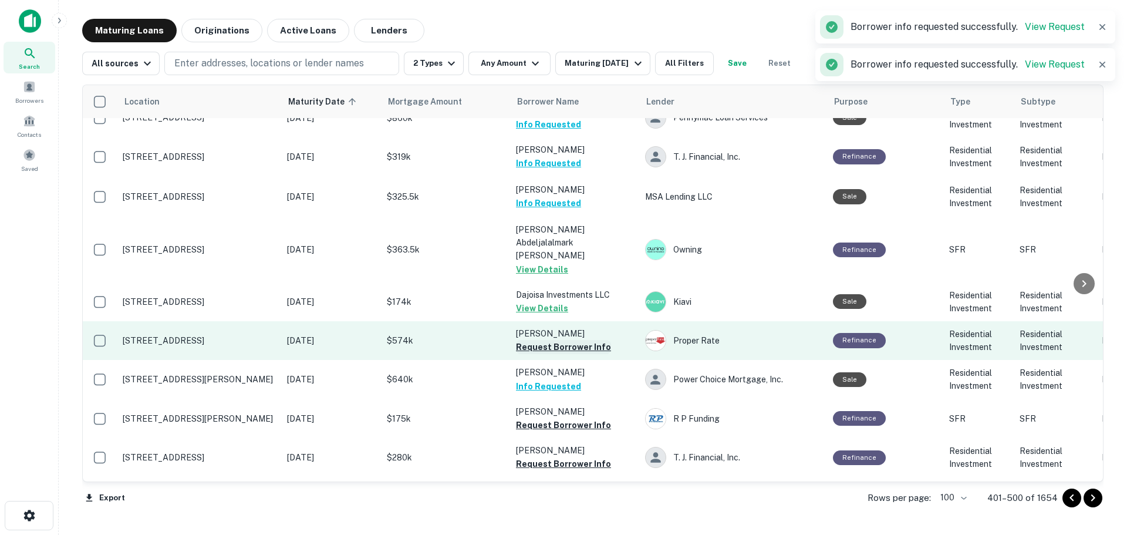
click at [596, 340] on button "Request Borrower Info" at bounding box center [563, 347] width 95 height 14
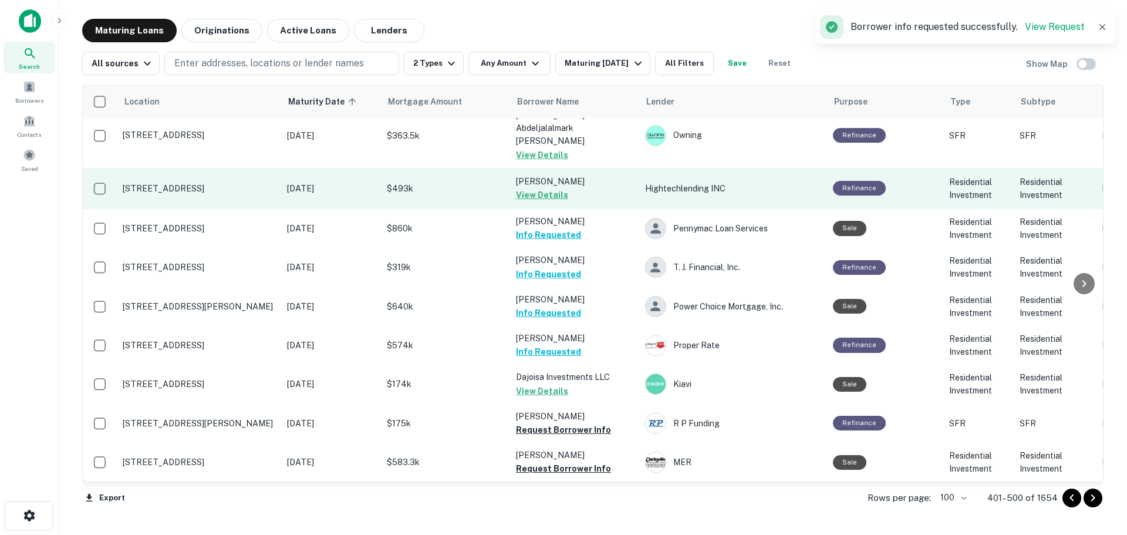
scroll to position [1643, 0]
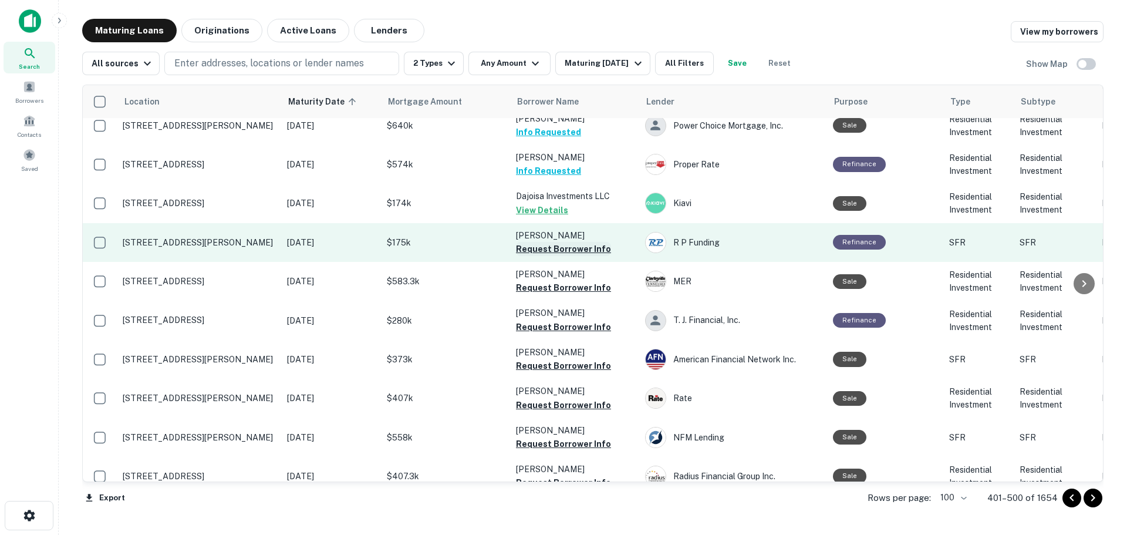
click at [592, 242] on button "Request Borrower Info" at bounding box center [563, 249] width 95 height 14
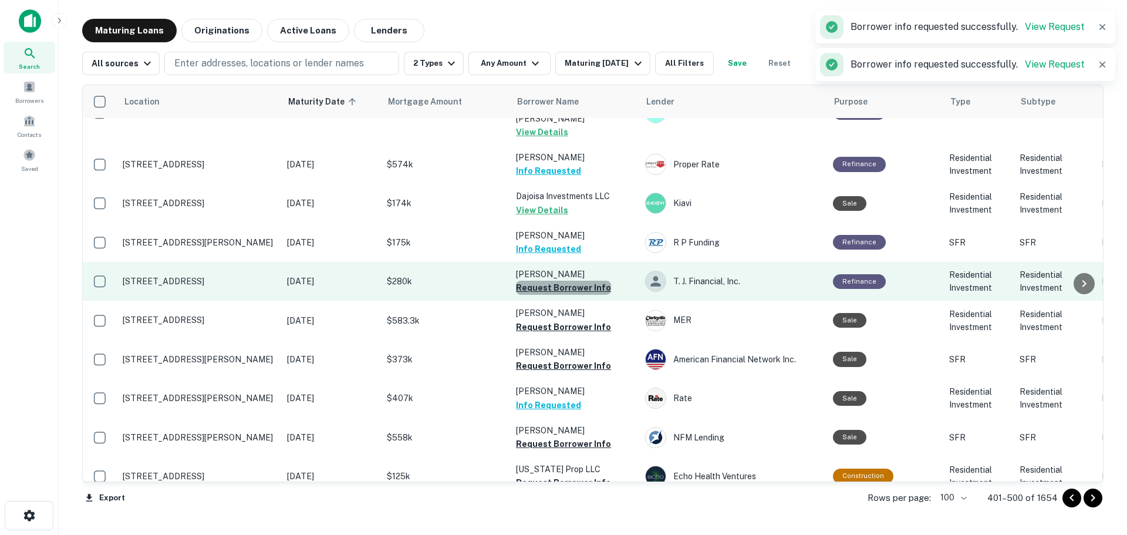
click at [592, 281] on button "Request Borrower Info" at bounding box center [563, 288] width 95 height 14
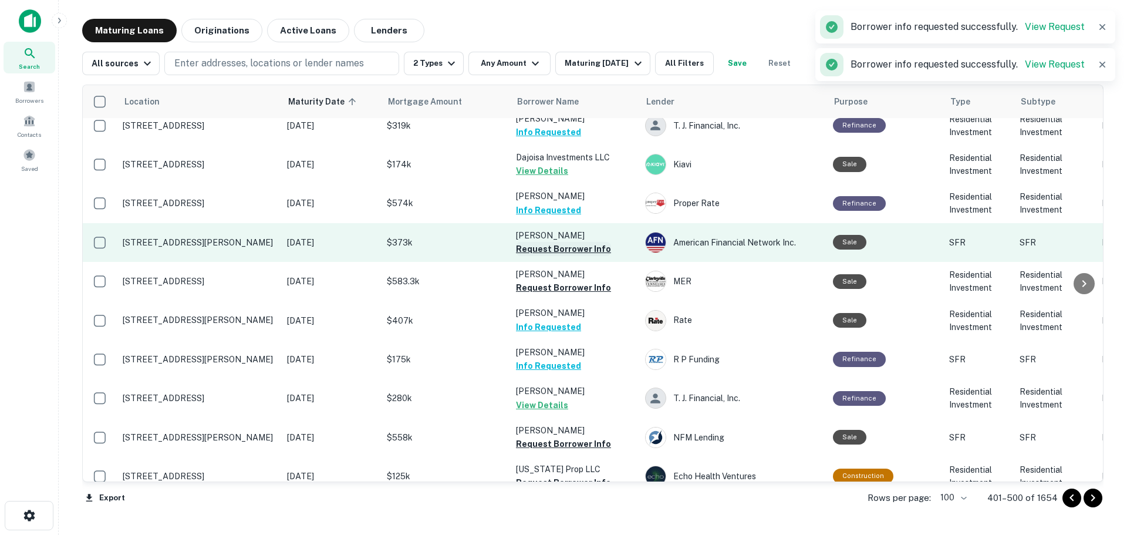
click at [589, 242] on button "Request Borrower Info" at bounding box center [563, 249] width 95 height 14
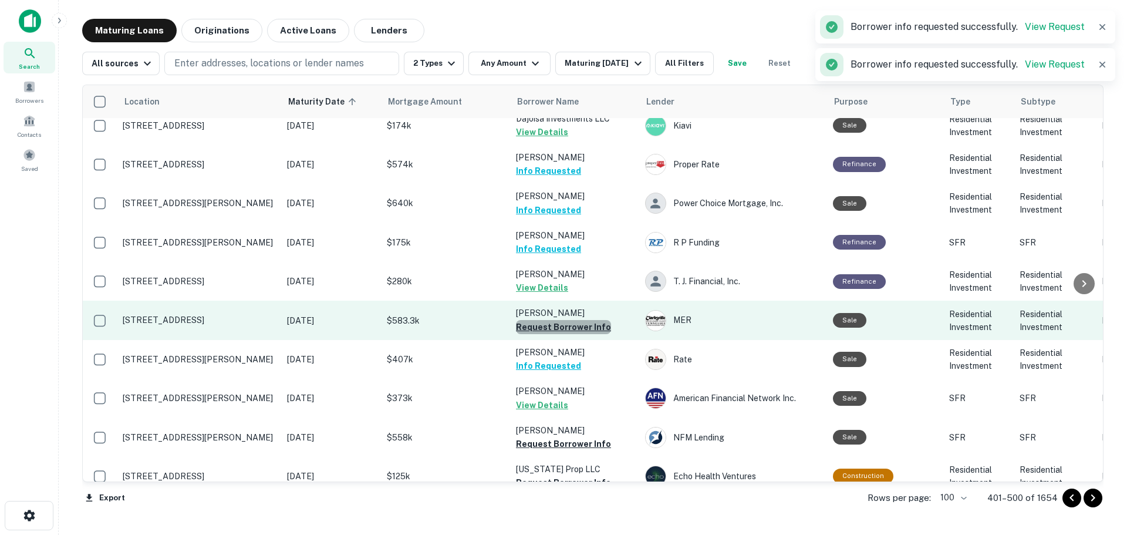
click at [572, 320] on button "Request Borrower Info" at bounding box center [563, 327] width 95 height 14
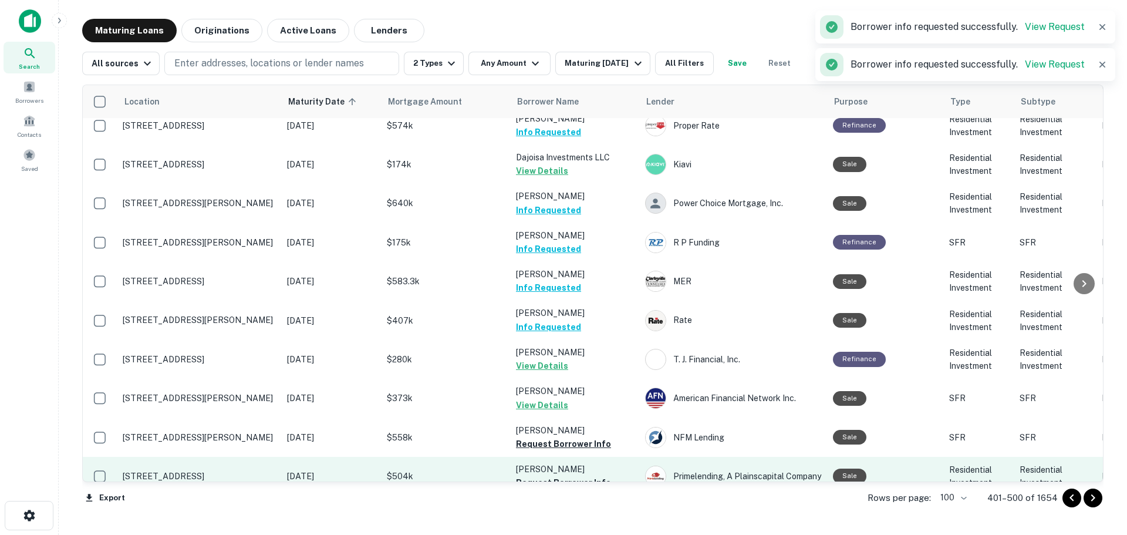
scroll to position [1702, 0]
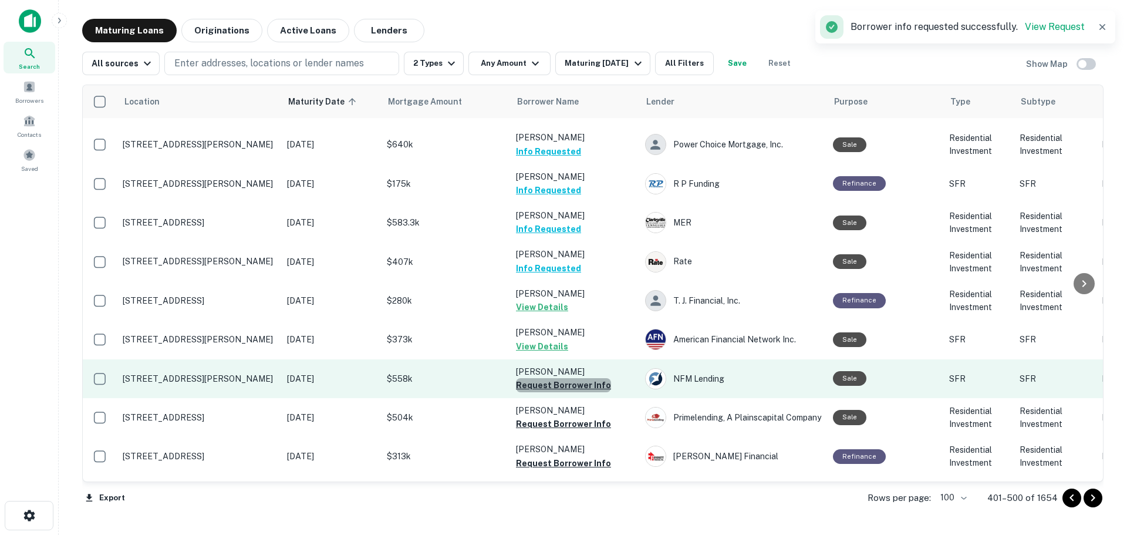
click at [592, 378] on button "Request Borrower Info" at bounding box center [563, 385] width 95 height 14
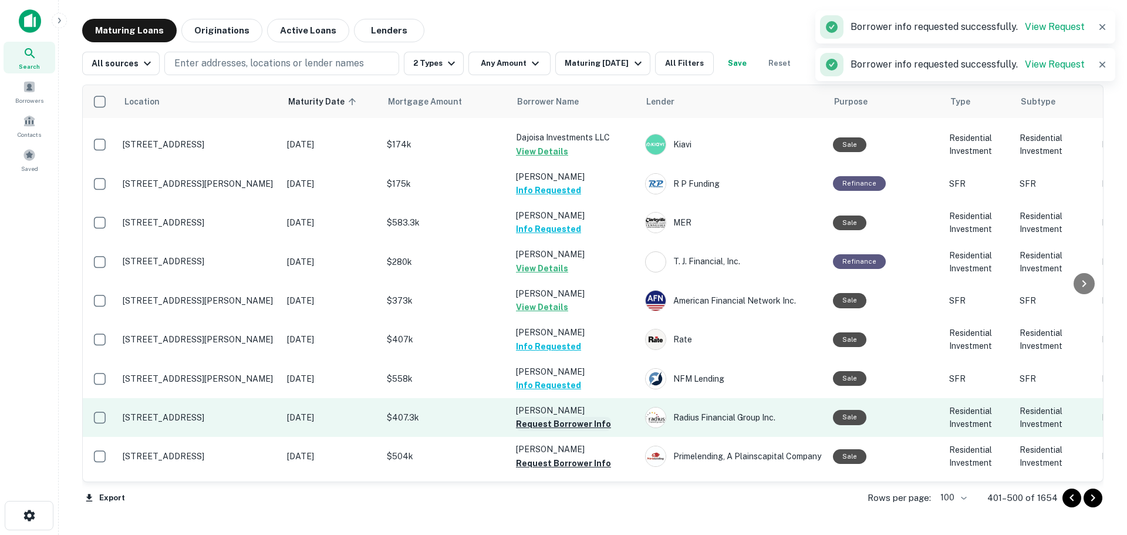
scroll to position [1761, 0]
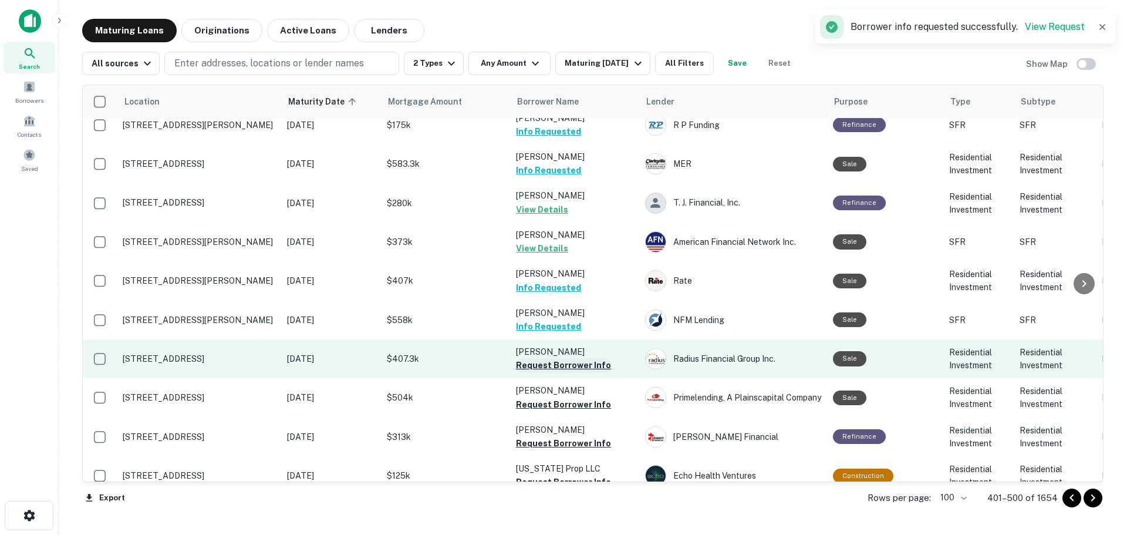
click at [585, 358] on button "Request Borrower Info" at bounding box center [563, 365] width 95 height 14
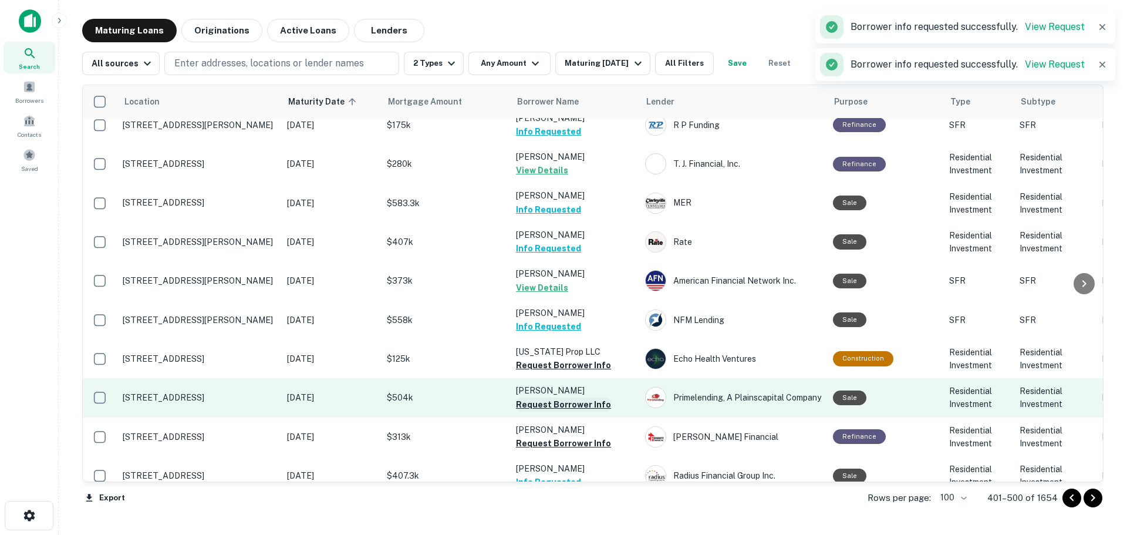
click at [587, 397] on button "Request Borrower Info" at bounding box center [563, 404] width 95 height 14
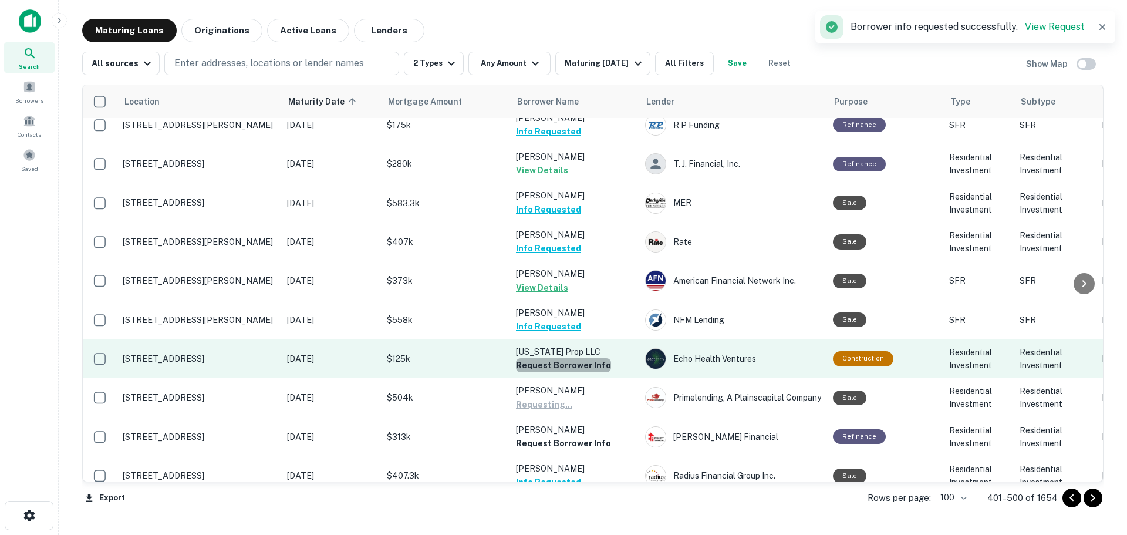
click at [590, 358] on button "Request Borrower Info" at bounding box center [563, 365] width 95 height 14
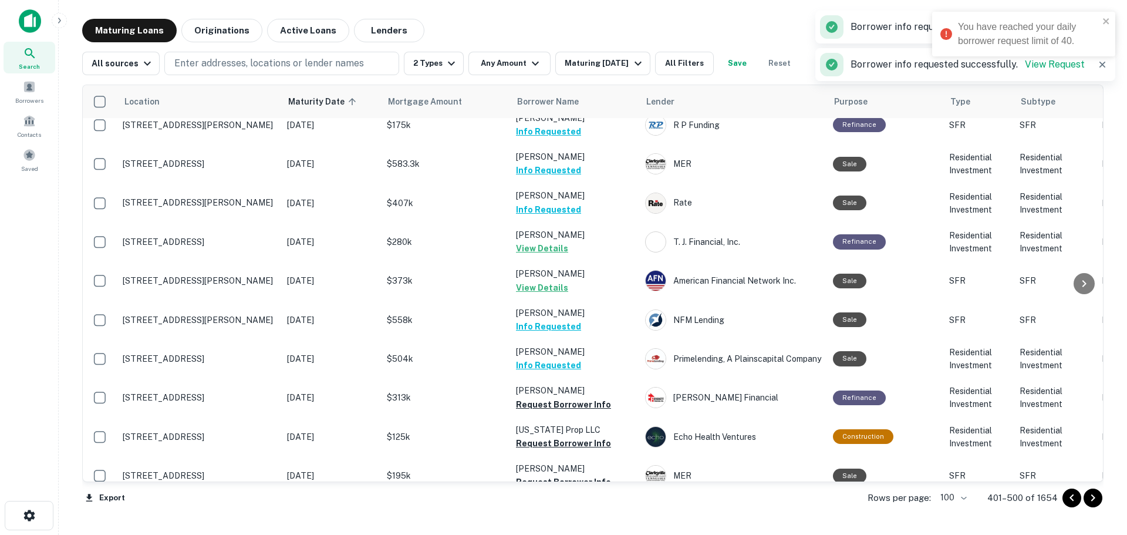
scroll to position [1878, 0]
